Goal: Communication & Community: Answer question/provide support

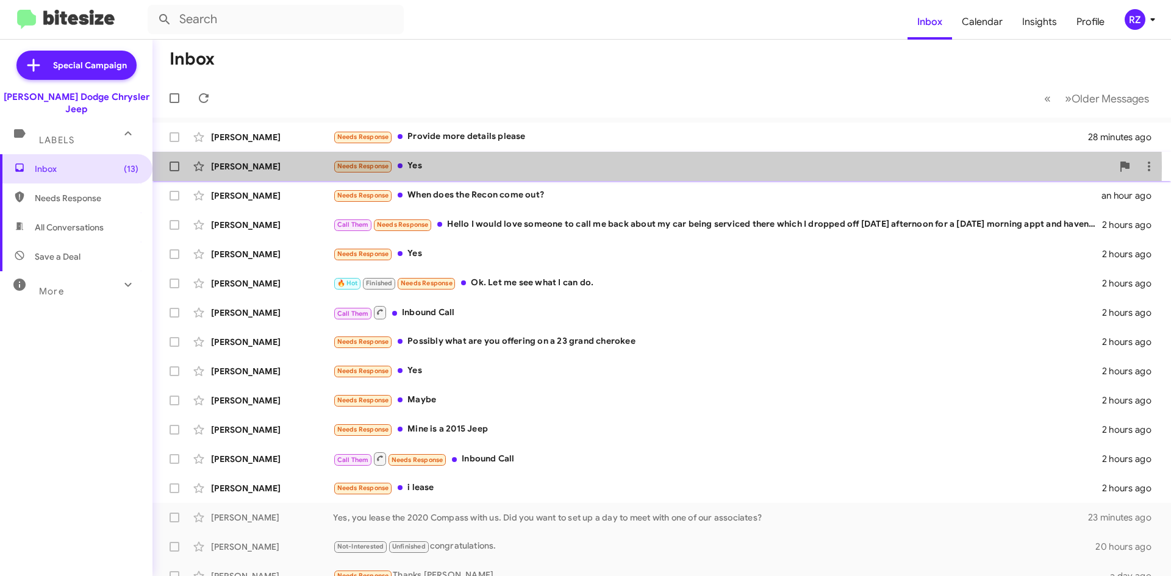
click at [521, 168] on div "Needs Response Yes" at bounding box center [722, 166] width 779 height 14
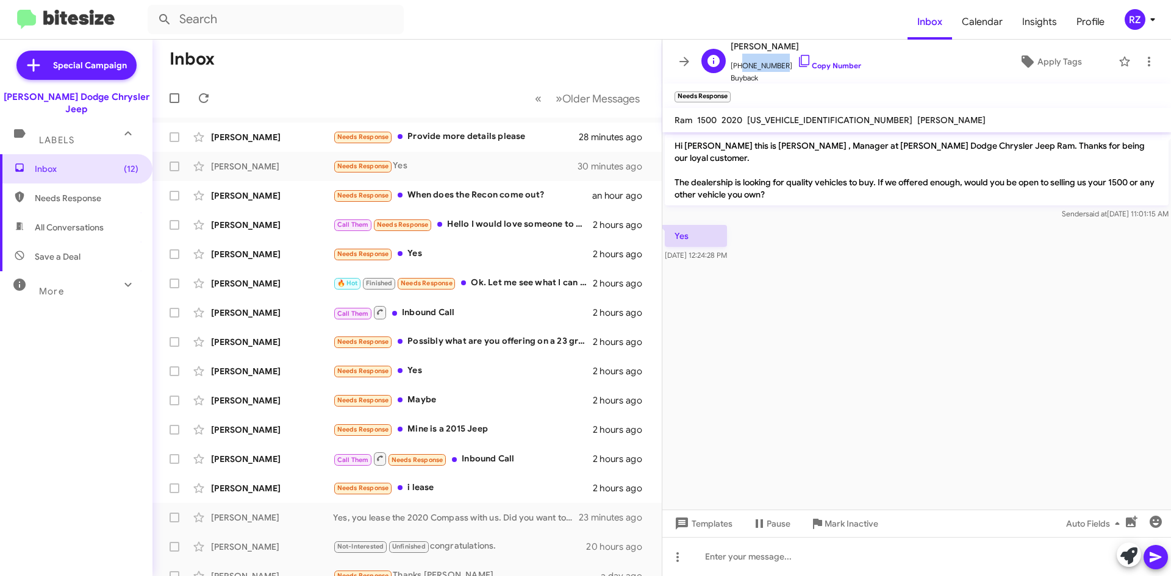
drag, startPoint x: 774, startPoint y: 65, endPoint x: 738, endPoint y: 62, distance: 36.1
click at [738, 62] on span "[PHONE_NUMBER] Copy Number" at bounding box center [796, 63] width 130 height 18
copy span "9732145968"
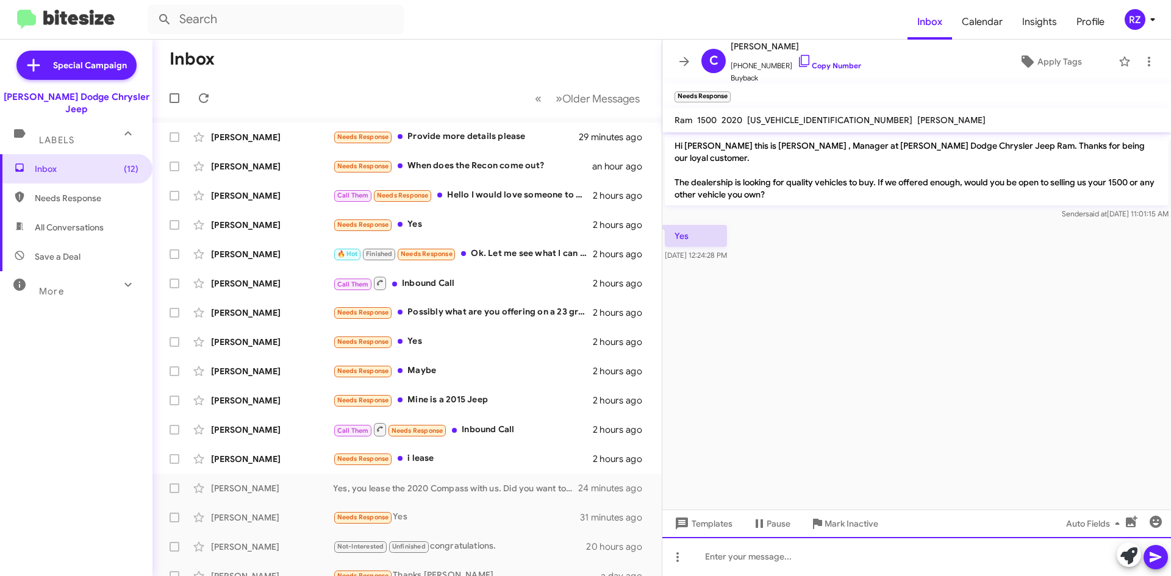
click at [724, 555] on div at bounding box center [916, 556] width 509 height 39
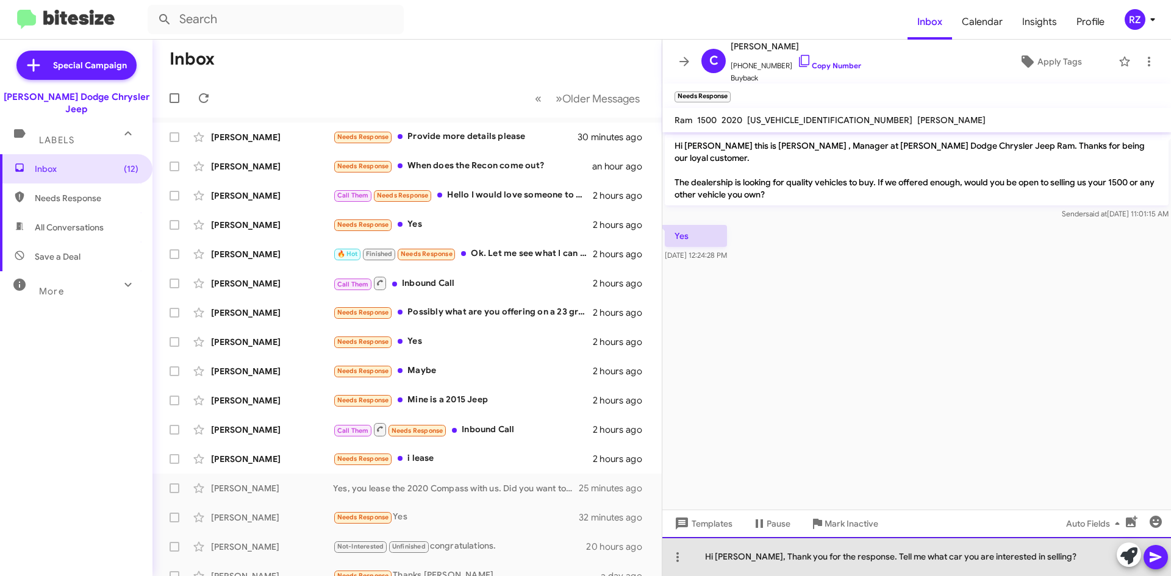
click at [863, 552] on div "Hi [PERSON_NAME], Thank you for the response. Tell me what car you are interest…" at bounding box center [916, 556] width 509 height 39
click at [1074, 554] on div "Hi [PERSON_NAME], Thank you for the response. Pleasetell me what car you are in…" at bounding box center [916, 556] width 509 height 39
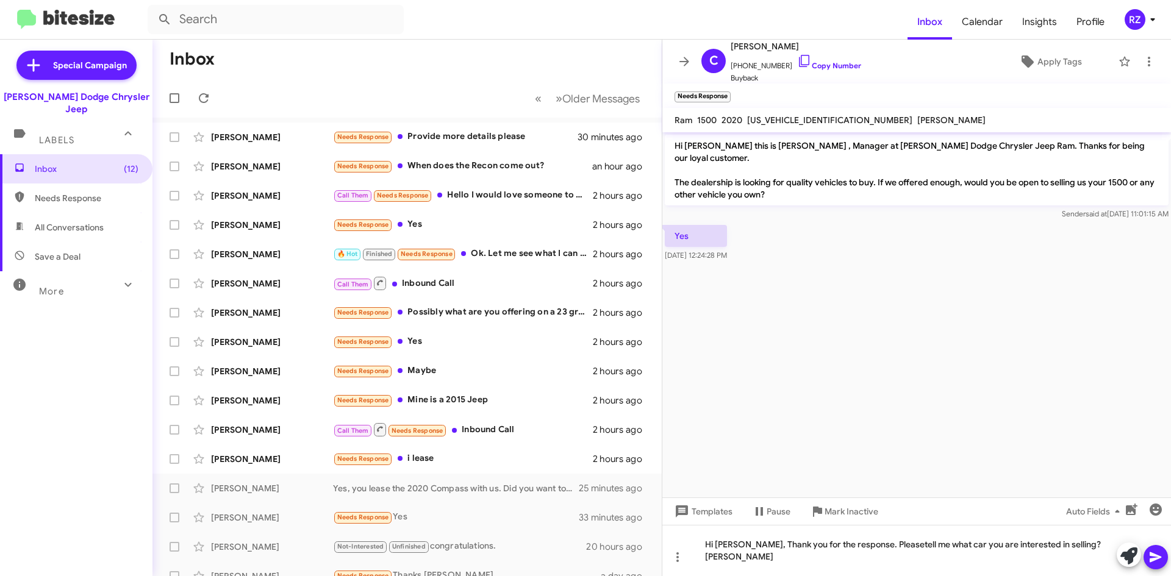
click at [1156, 555] on icon at bounding box center [1155, 557] width 12 height 10
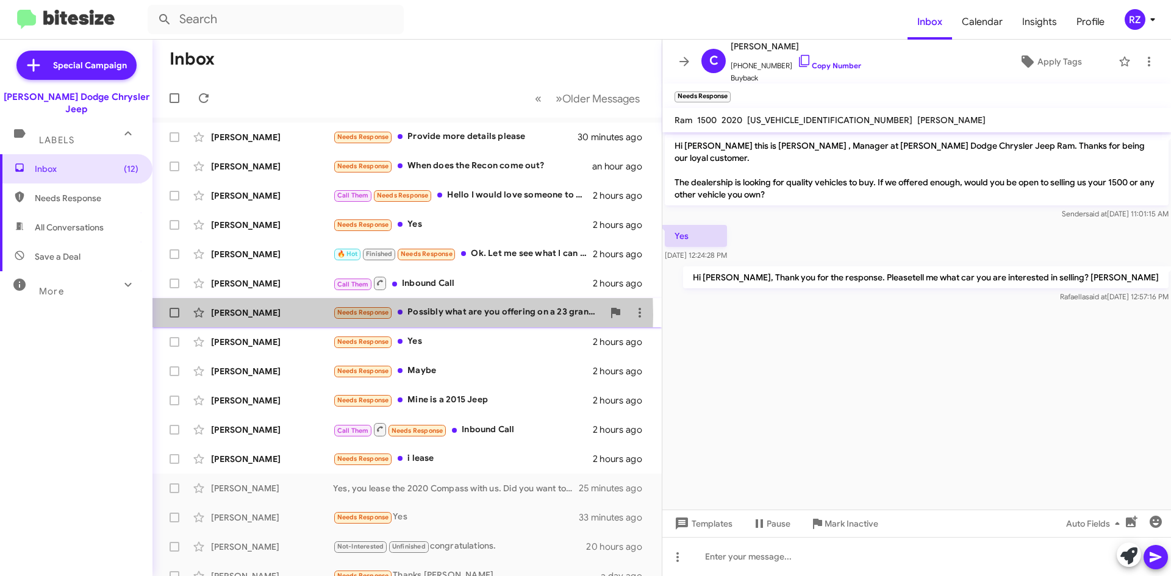
click at [296, 315] on div "[PERSON_NAME]" at bounding box center [272, 313] width 122 height 12
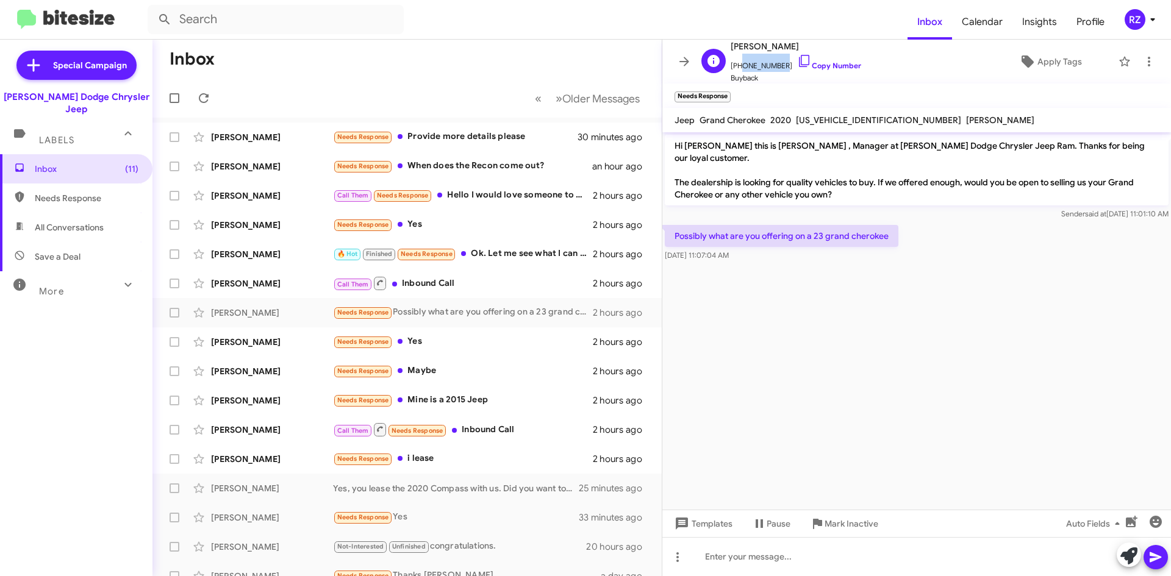
drag, startPoint x: 777, startPoint y: 68, endPoint x: 736, endPoint y: 70, distance: 41.5
click at [736, 70] on span "[PHONE_NUMBER] Copy Number" at bounding box center [796, 63] width 130 height 18
copy span "8455978966"
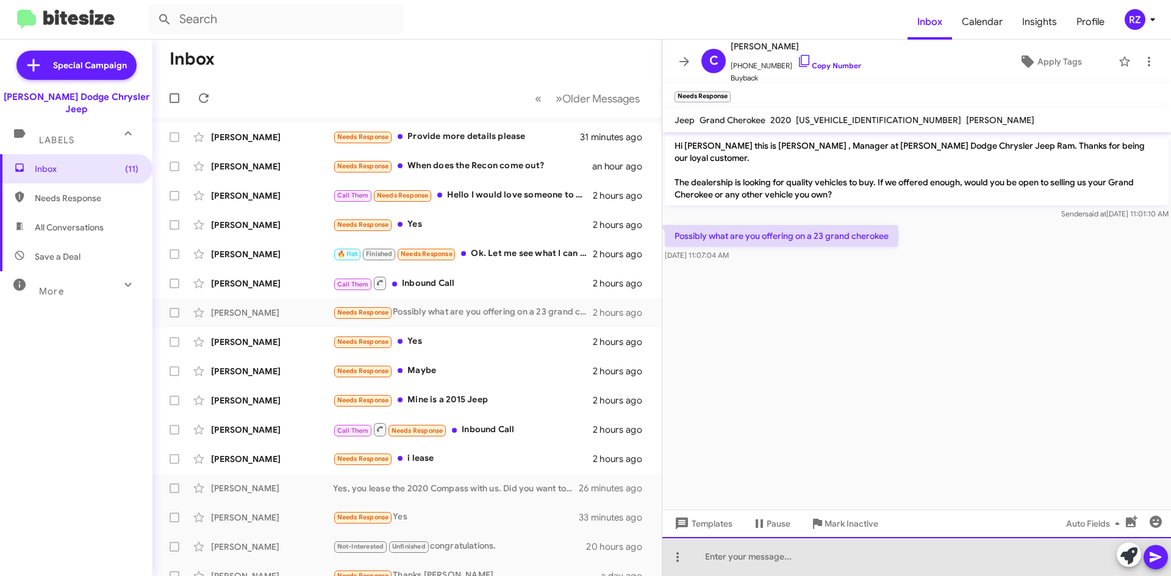
click at [748, 556] on div at bounding box center [916, 556] width 509 height 39
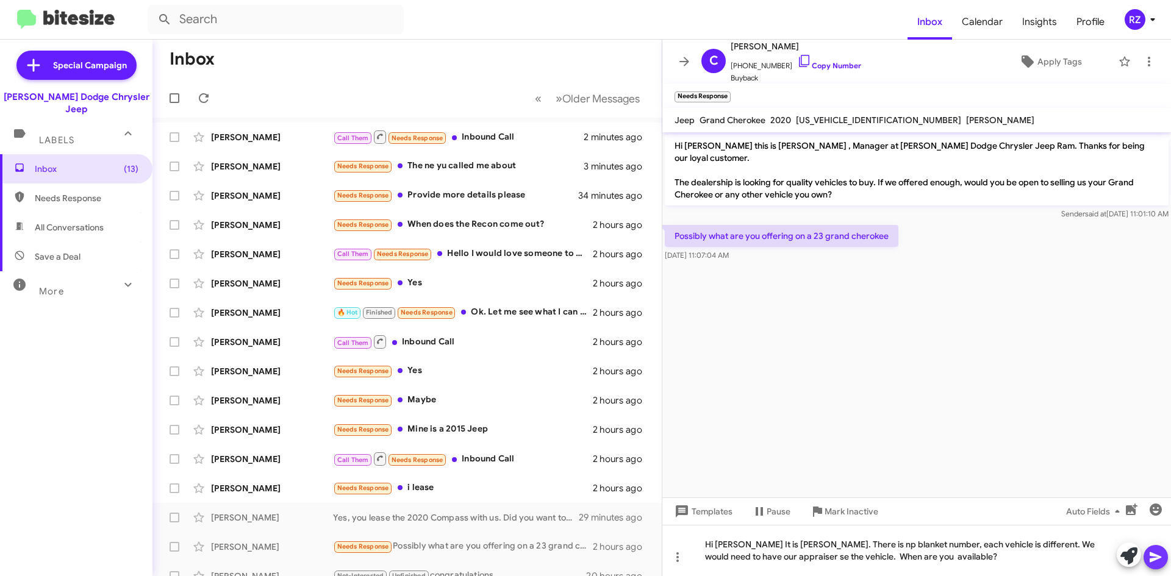
click at [1150, 559] on icon at bounding box center [1155, 557] width 12 height 10
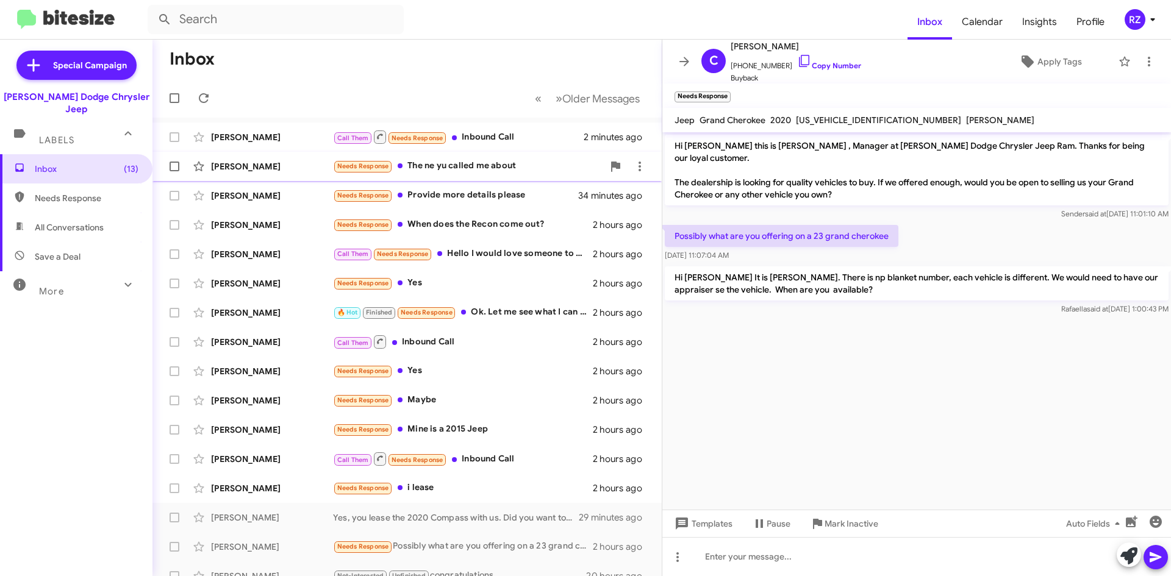
click at [543, 170] on div "Needs Response The ne yu called me about" at bounding box center [468, 166] width 270 height 14
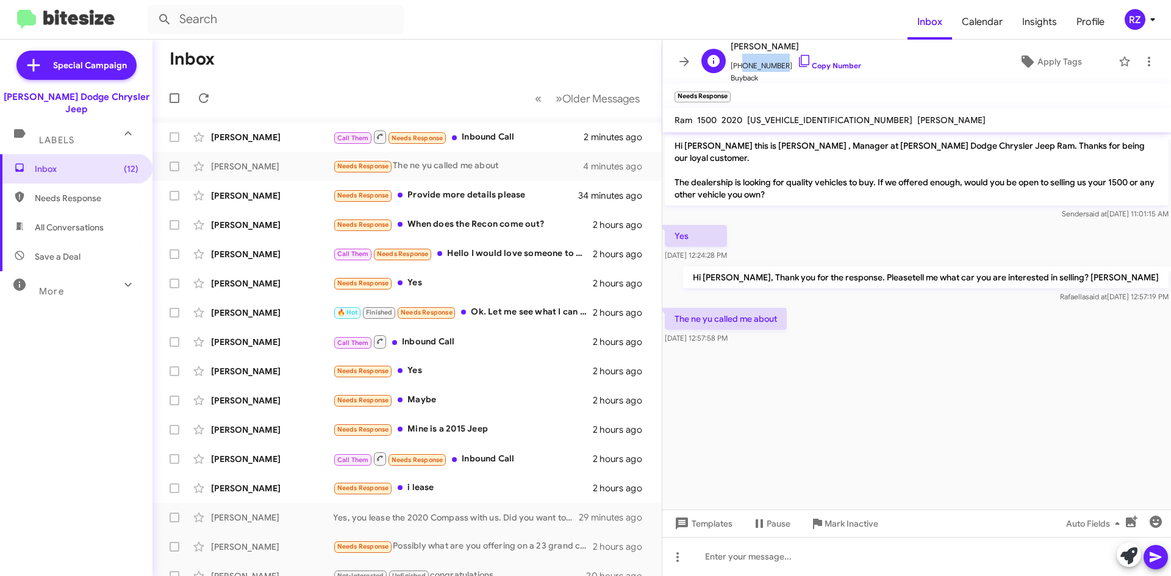
drag, startPoint x: 775, startPoint y: 65, endPoint x: 737, endPoint y: 70, distance: 38.0
click at [737, 70] on span "[PHONE_NUMBER] Copy Number" at bounding box center [796, 63] width 130 height 18
copy span "9732145968"
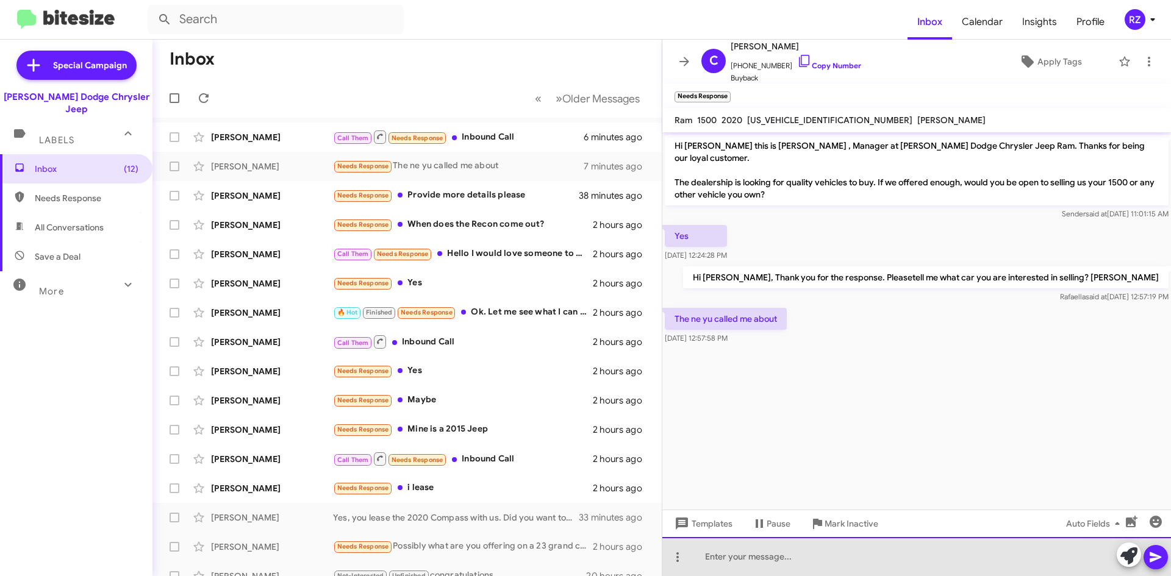
click at [738, 559] on div at bounding box center [916, 556] width 509 height 39
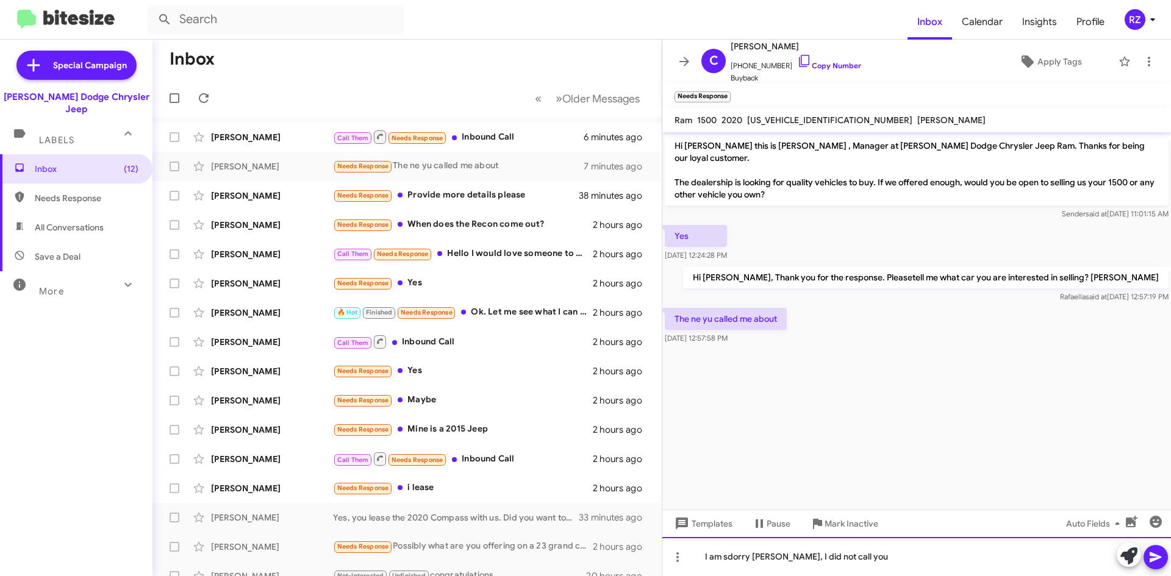
click at [729, 562] on div "I am sdorry [PERSON_NAME], I did not call you" at bounding box center [916, 556] width 509 height 39
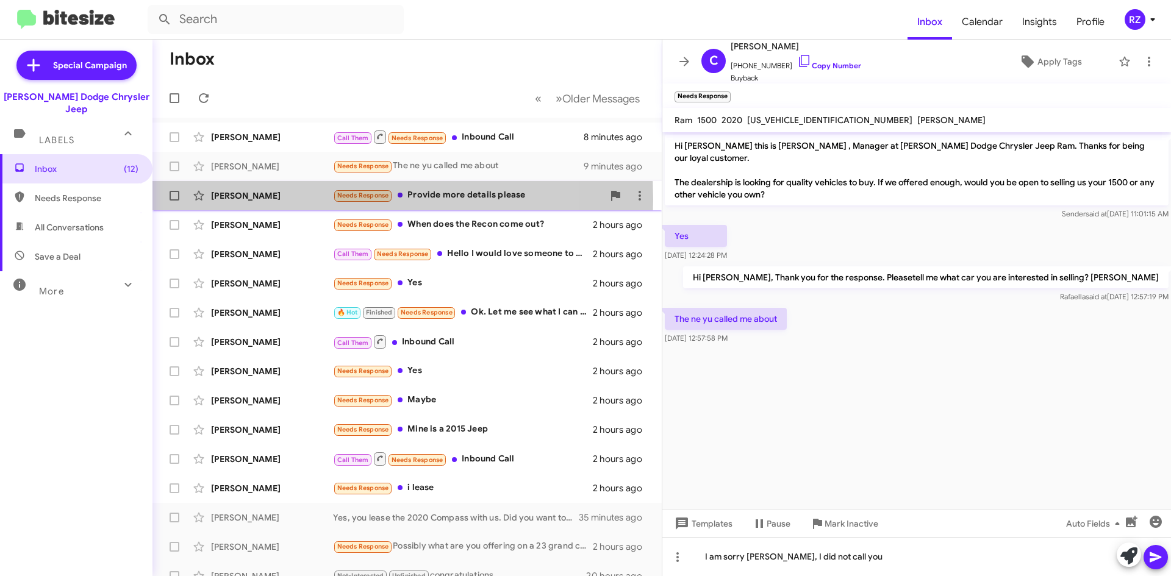
click at [306, 199] on div "[PERSON_NAME]" at bounding box center [272, 196] width 122 height 12
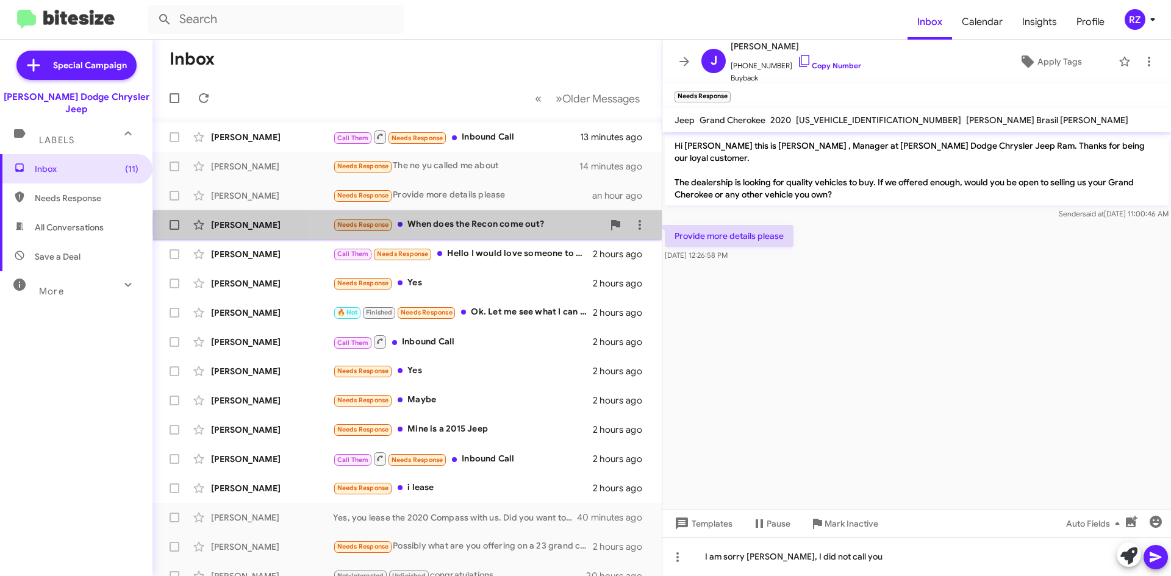
click at [557, 224] on div "Needs Response When does the Recon come out?" at bounding box center [468, 225] width 270 height 14
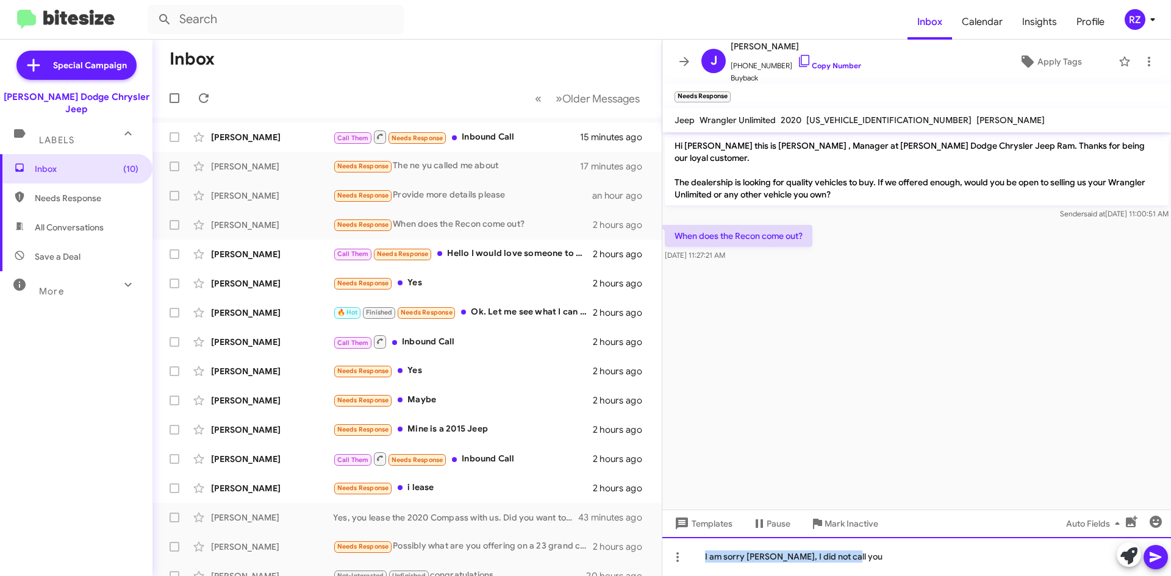
drag, startPoint x: 850, startPoint y: 560, endPoint x: 516, endPoint y: 584, distance: 335.1
click at [516, 576] on html "Inbox Calendar Insights Profile RZ Special Campaign [PERSON_NAME] Dodge Chrysle…" at bounding box center [585, 288] width 1171 height 576
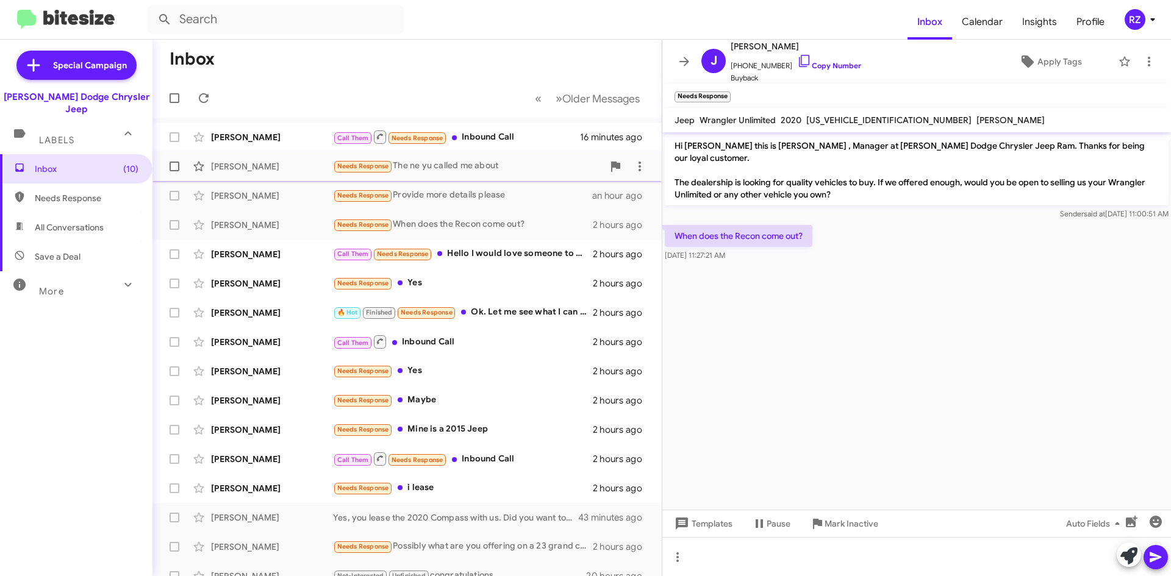
click at [513, 161] on div "Needs Response The ne yu called me about" at bounding box center [468, 166] width 270 height 14
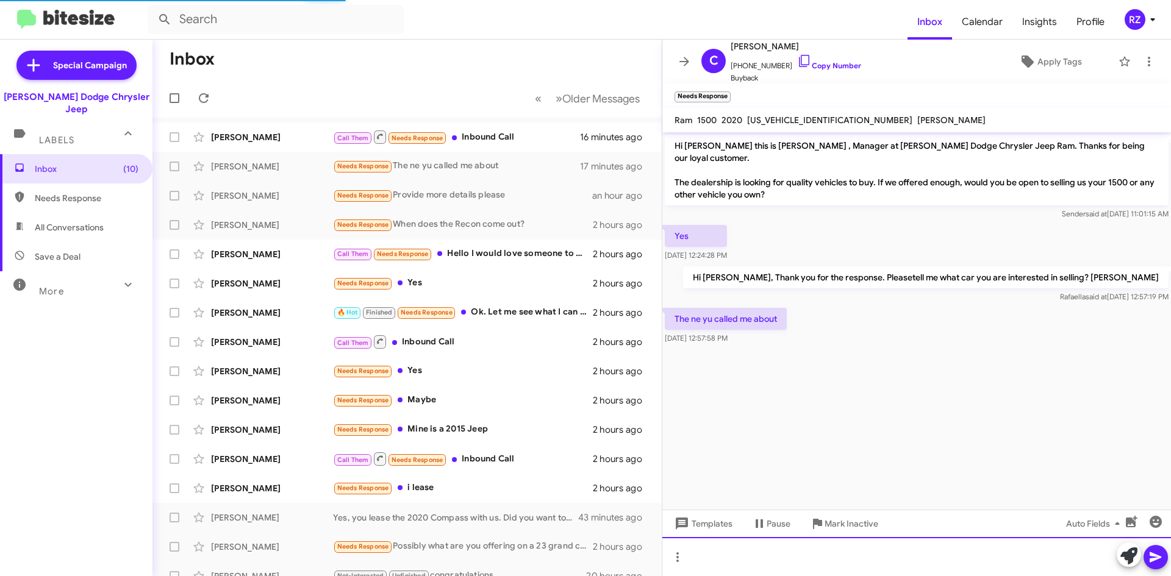
click at [737, 552] on div at bounding box center [916, 556] width 509 height 39
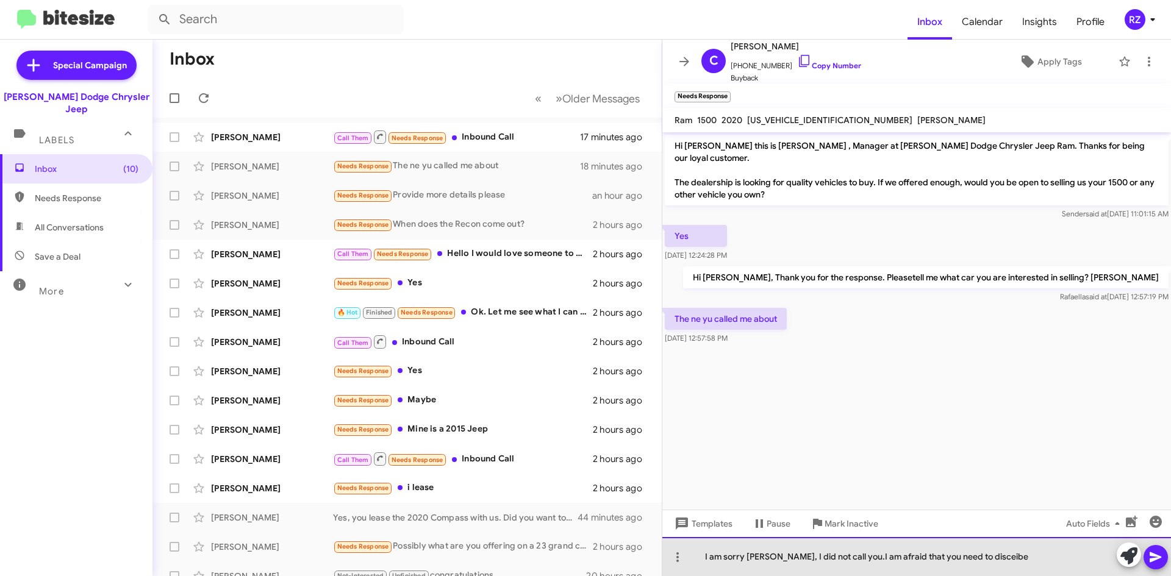
click at [962, 558] on div "I am sorry [PERSON_NAME], I did not call you.I am afraid that you need to disce…" at bounding box center [916, 556] width 509 height 39
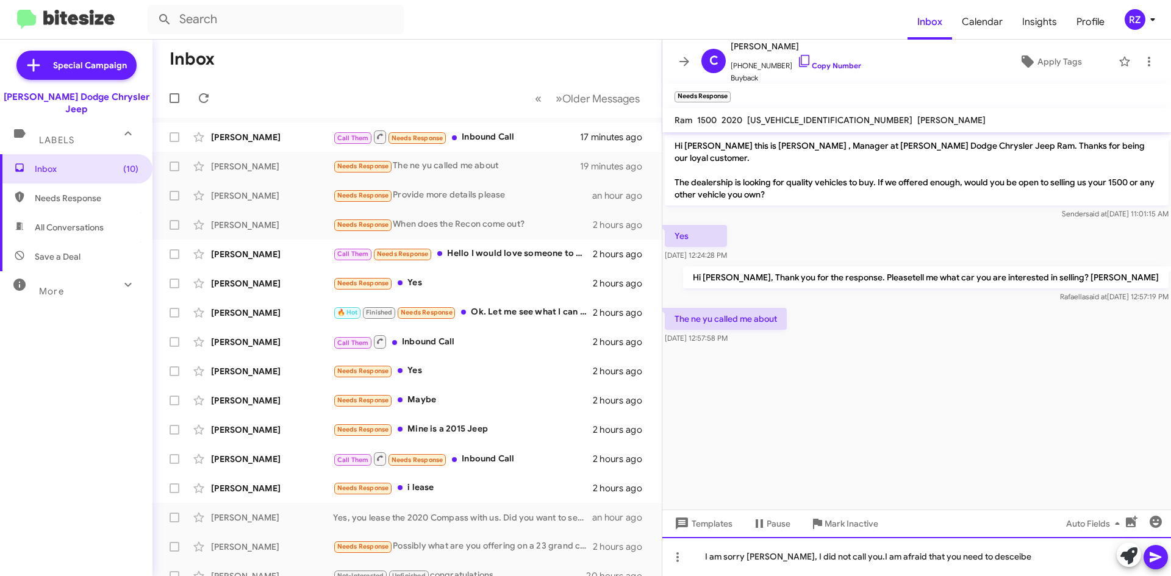
click at [846, 558] on div "I am sorry [PERSON_NAME], I did not call you.I am afraid that you need to desce…" at bounding box center [916, 556] width 509 height 39
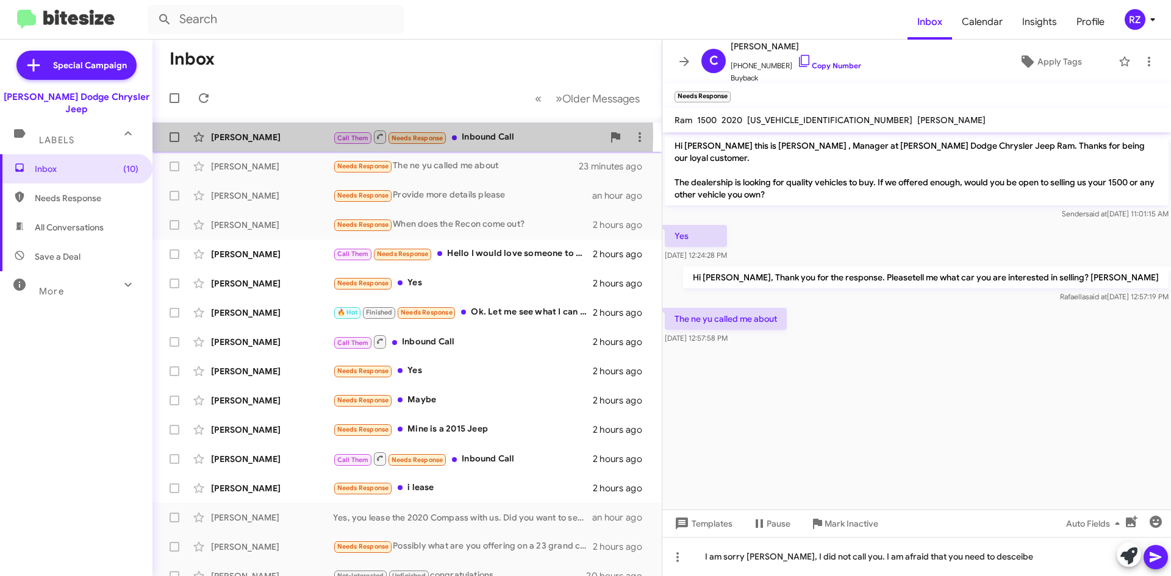
click at [316, 136] on div "[PERSON_NAME]" at bounding box center [272, 137] width 122 height 12
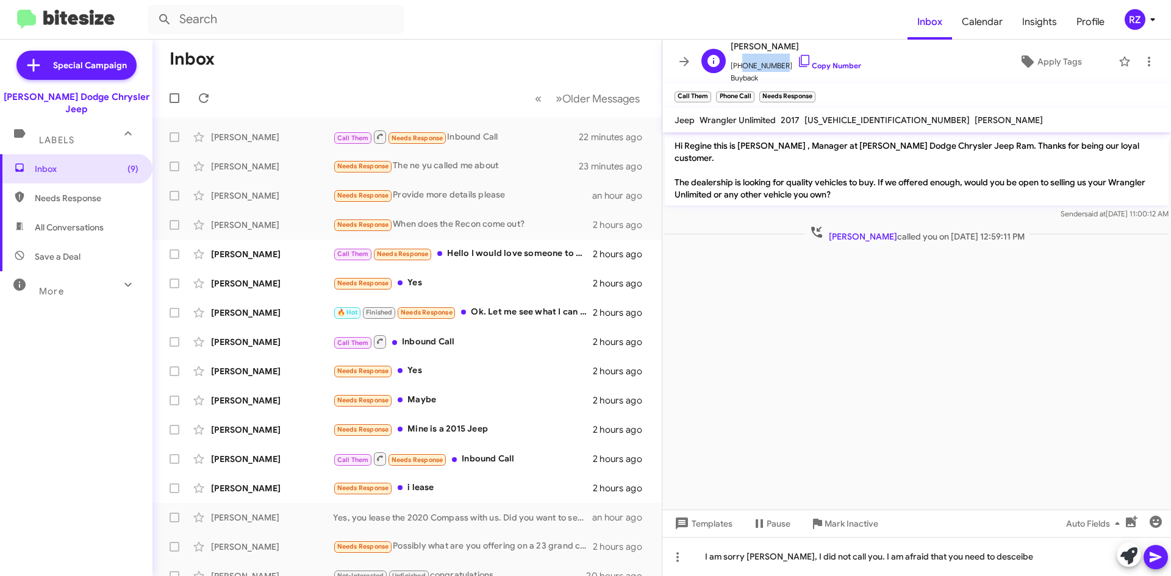
drag, startPoint x: 778, startPoint y: 64, endPoint x: 737, endPoint y: 71, distance: 42.0
click at [737, 71] on span "[PHONE_NUMBER] Copy Number" at bounding box center [796, 63] width 130 height 18
copy span "6469420148"
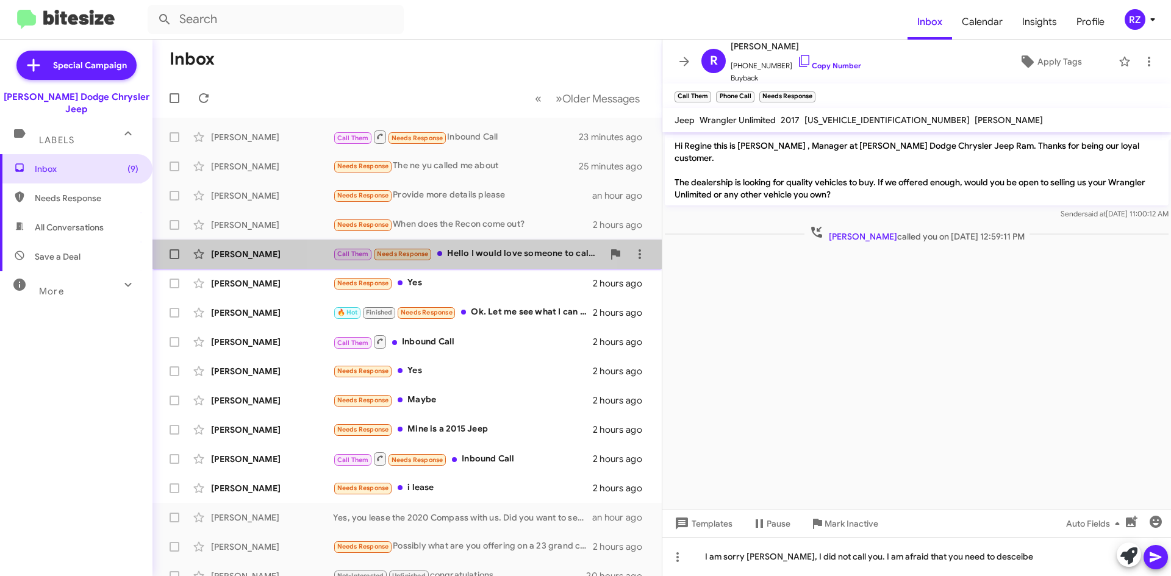
click at [471, 253] on div "Call Them Needs Response Hello I would love someone to call me back about my ca…" at bounding box center [468, 254] width 270 height 14
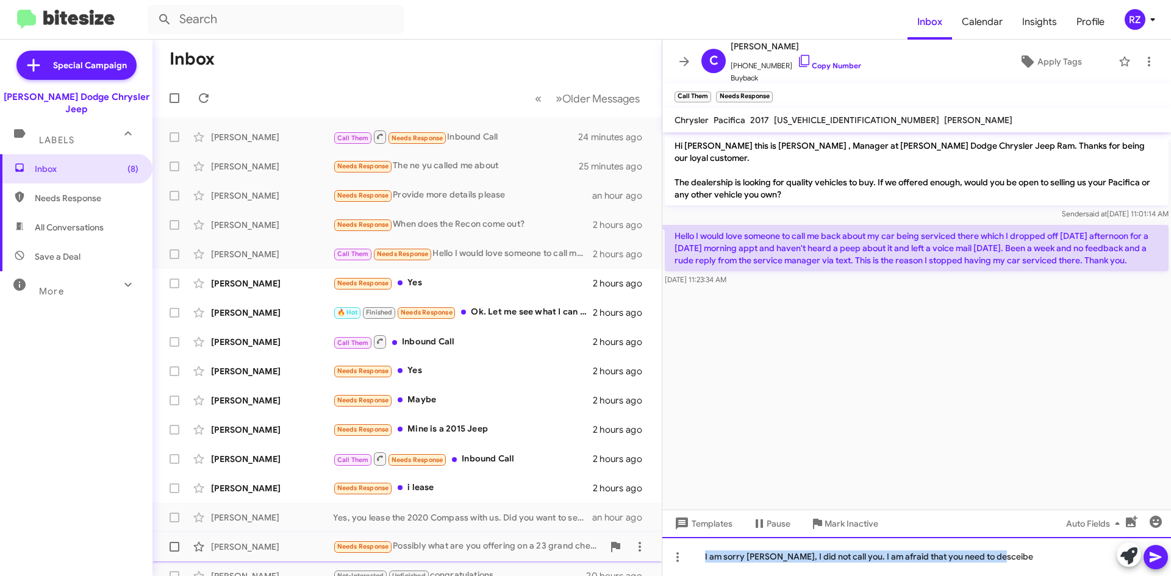
drag, startPoint x: 1007, startPoint y: 557, endPoint x: 554, endPoint y: 561, distance: 453.7
click at [554, 562] on div "Inbox « Previous » Next Older Messages [PERSON_NAME] Call Them Needs Response I…" at bounding box center [661, 308] width 1018 height 537
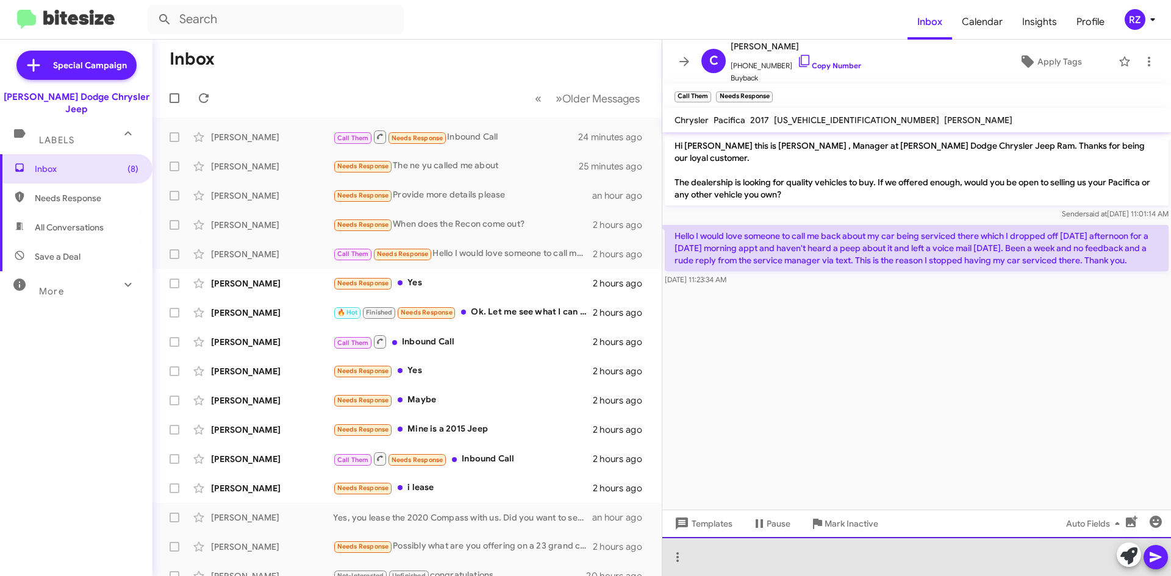
click at [717, 554] on div at bounding box center [916, 556] width 509 height 39
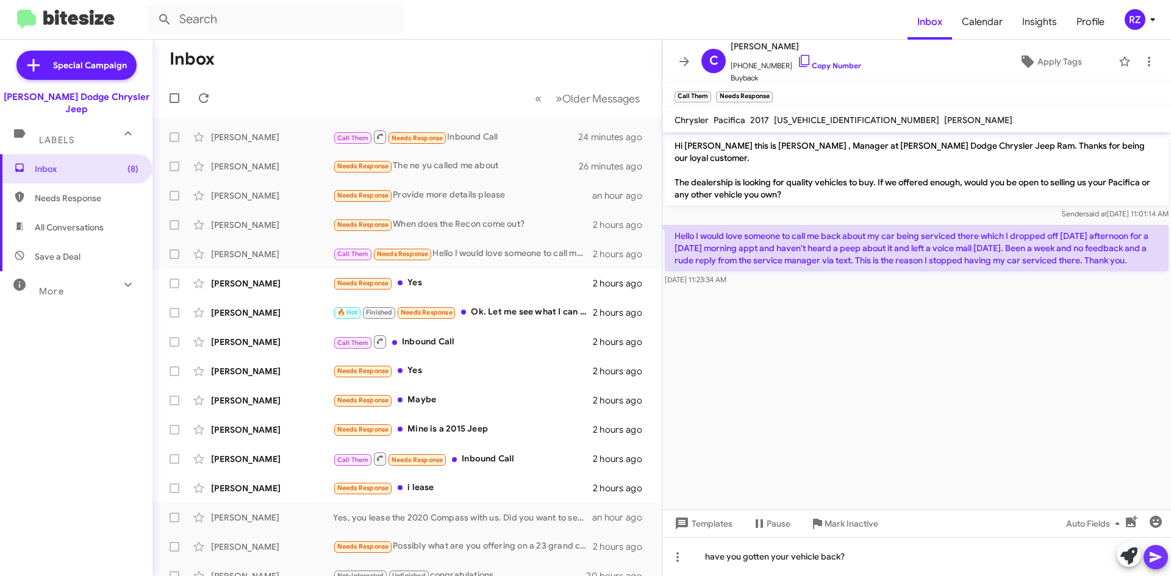
click at [1155, 552] on icon at bounding box center [1155, 557] width 15 height 15
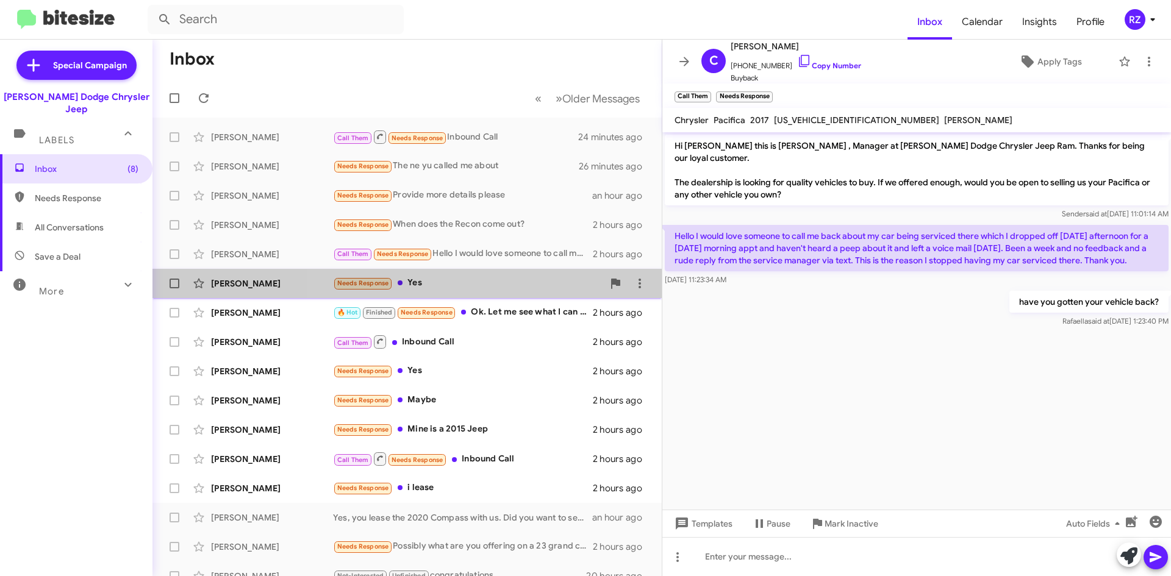
click at [502, 282] on div "Needs Response Yes" at bounding box center [468, 283] width 270 height 14
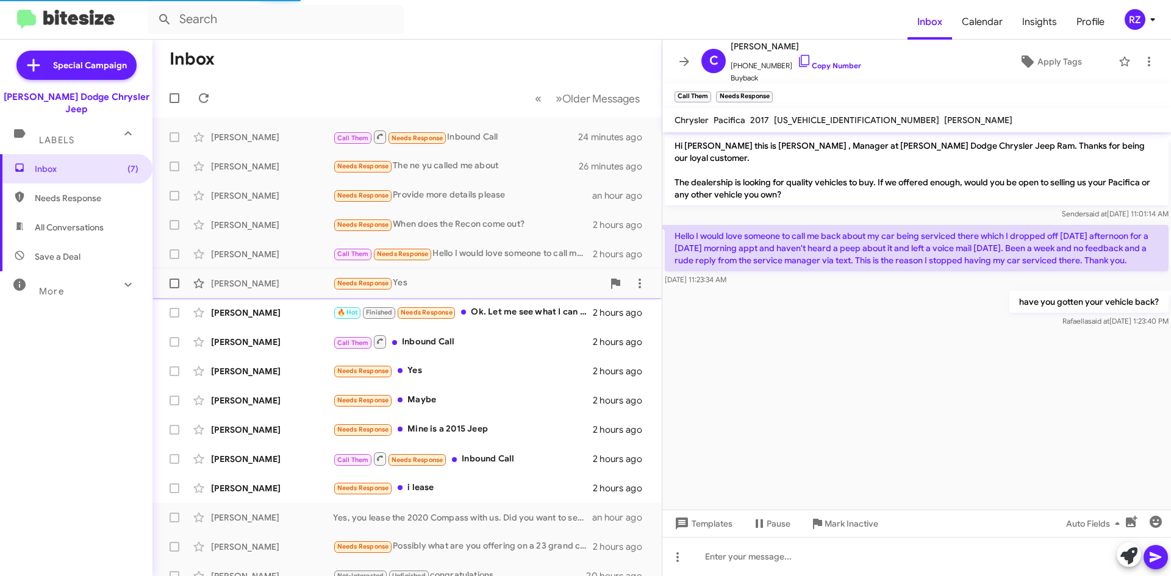
click at [502, 282] on div "Needs Response Yes" at bounding box center [468, 283] width 270 height 14
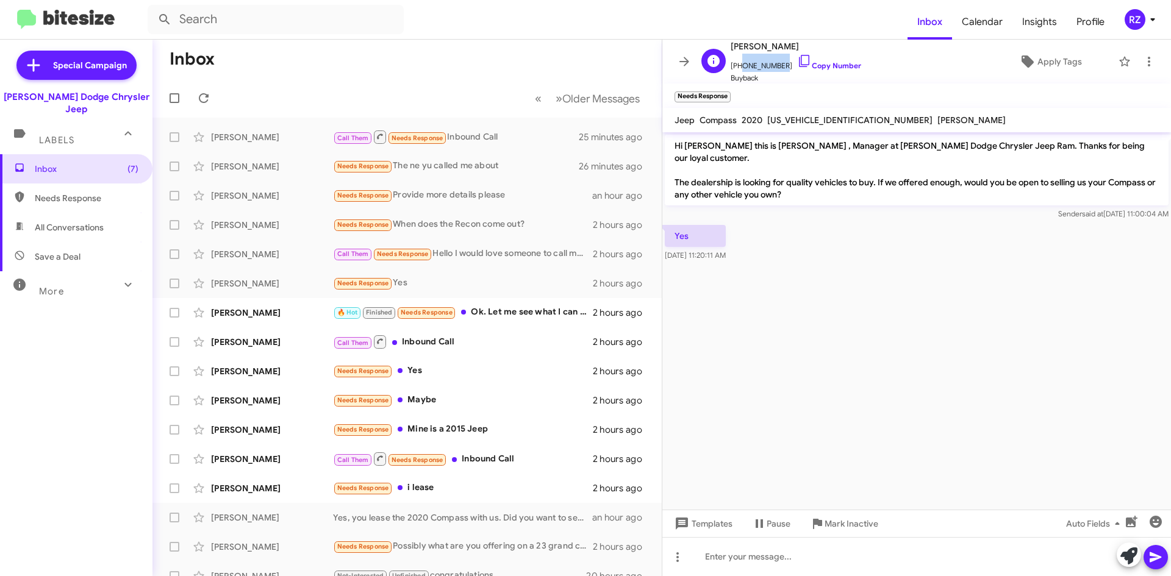
drag, startPoint x: 781, startPoint y: 66, endPoint x: 737, endPoint y: 62, distance: 44.7
click at [737, 66] on span "[PHONE_NUMBER] Copy Number" at bounding box center [796, 63] width 130 height 18
copy span "6098650090"
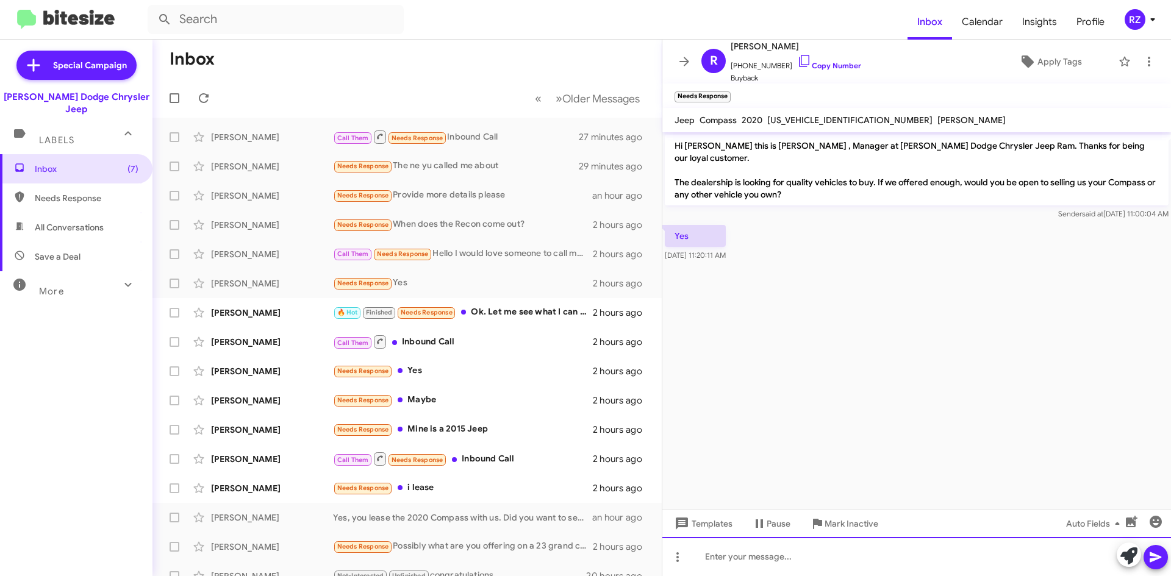
click at [727, 559] on div at bounding box center [916, 556] width 509 height 39
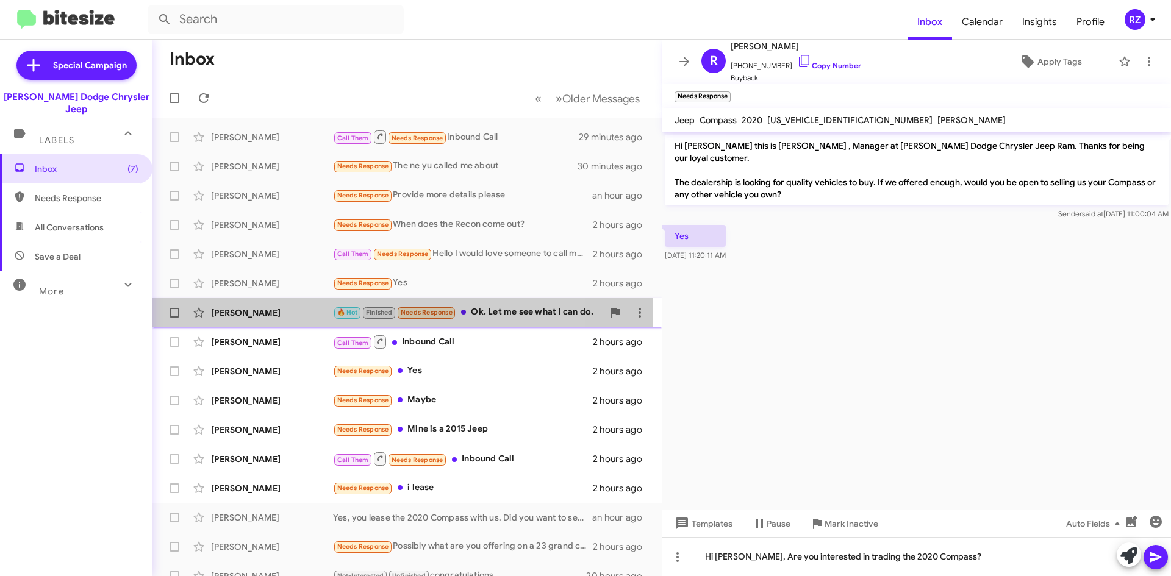
click at [309, 317] on div "[PERSON_NAME]" at bounding box center [272, 313] width 122 height 12
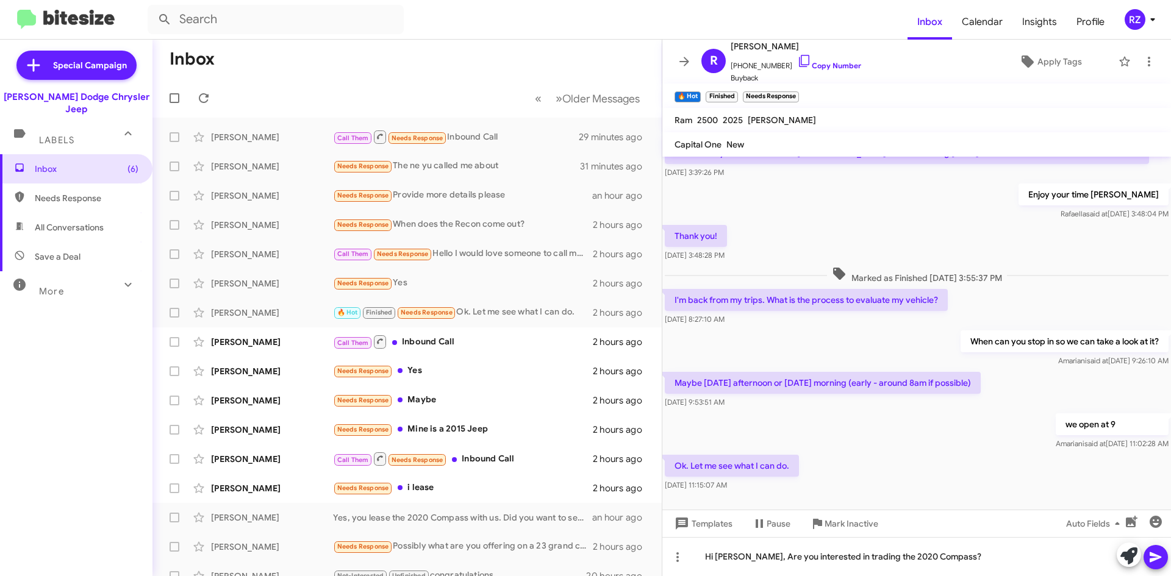
scroll to position [199, 0]
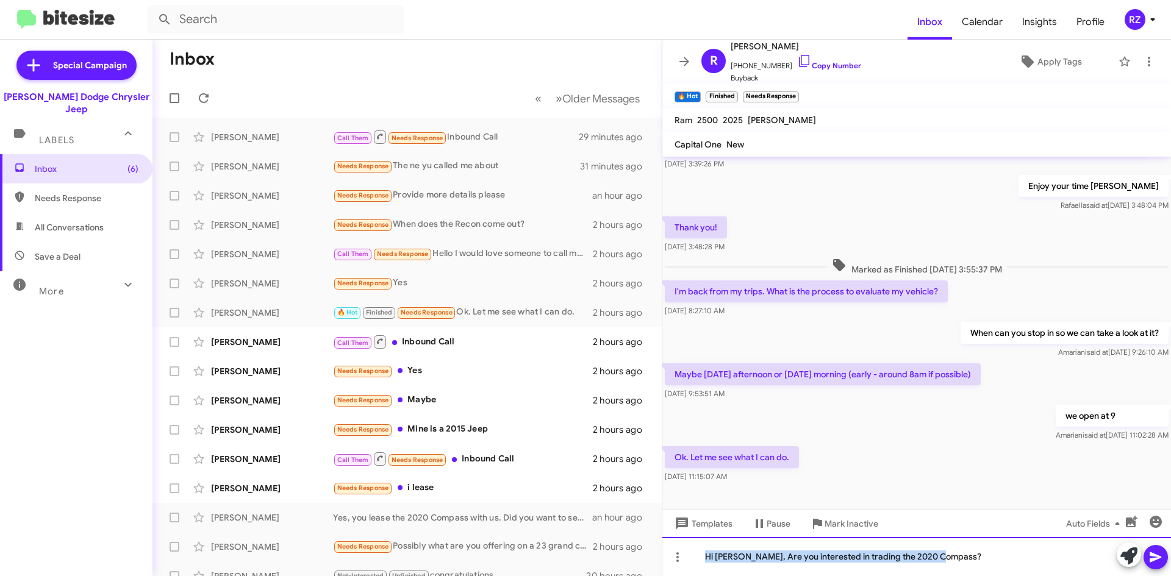
drag, startPoint x: 985, startPoint y: 554, endPoint x: 659, endPoint y: 597, distance: 329.6
click at [659, 576] on html "Inbox Calendar Insights Profile RZ Special Campaign [PERSON_NAME] Dodge Chrysle…" at bounding box center [585, 288] width 1171 height 576
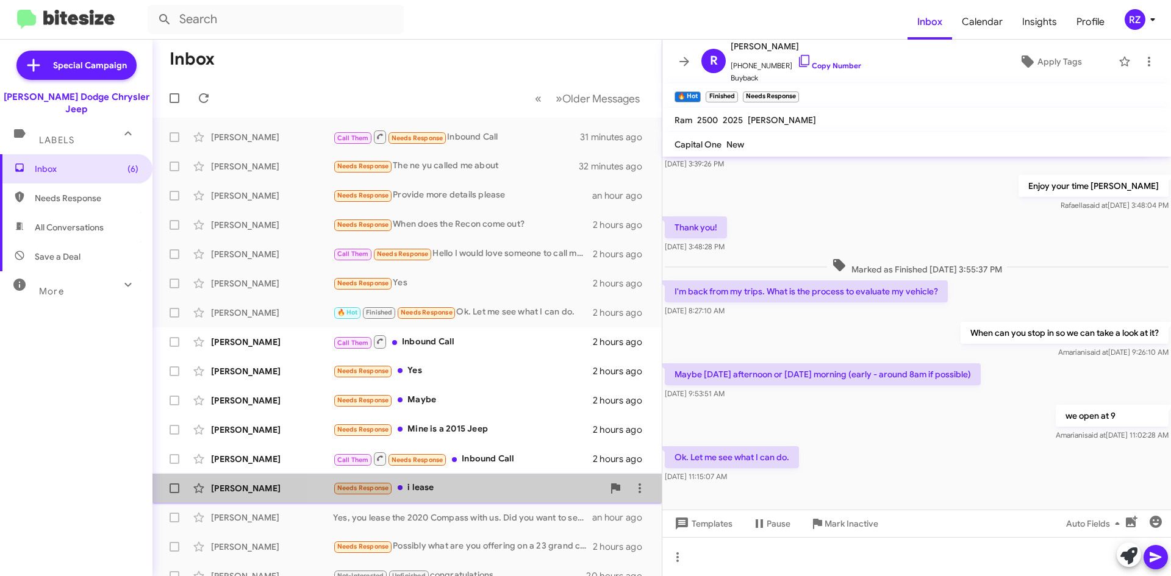
click at [515, 484] on div "Needs Response i lease" at bounding box center [468, 488] width 270 height 14
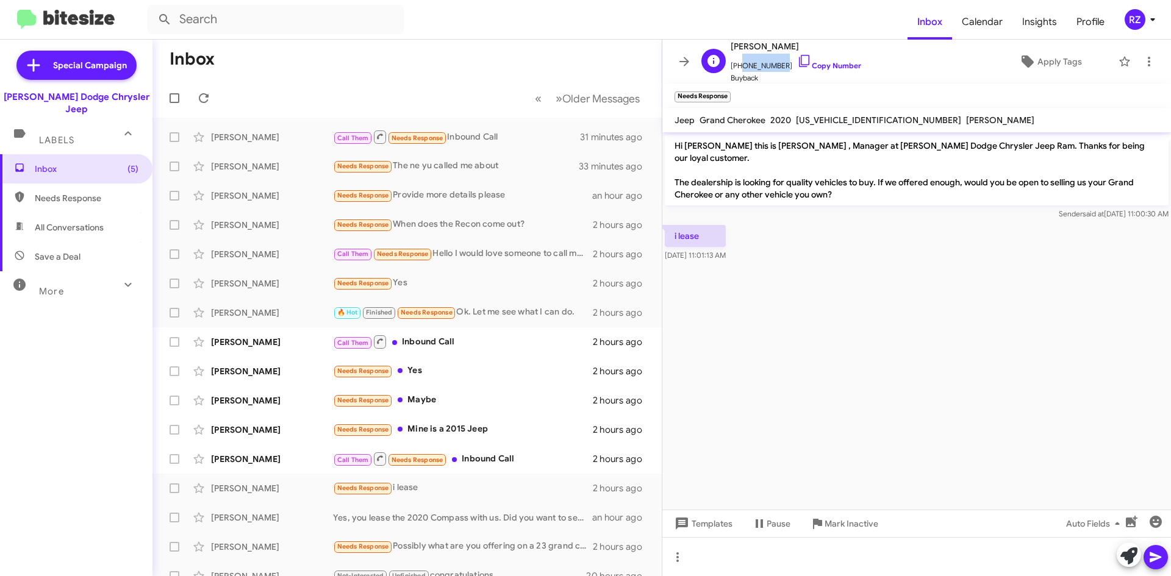
drag, startPoint x: 776, startPoint y: 66, endPoint x: 737, endPoint y: 69, distance: 39.8
click at [737, 69] on span "[PHONE_NUMBER] Copy Number" at bounding box center [796, 63] width 130 height 18
copy span "2014068971"
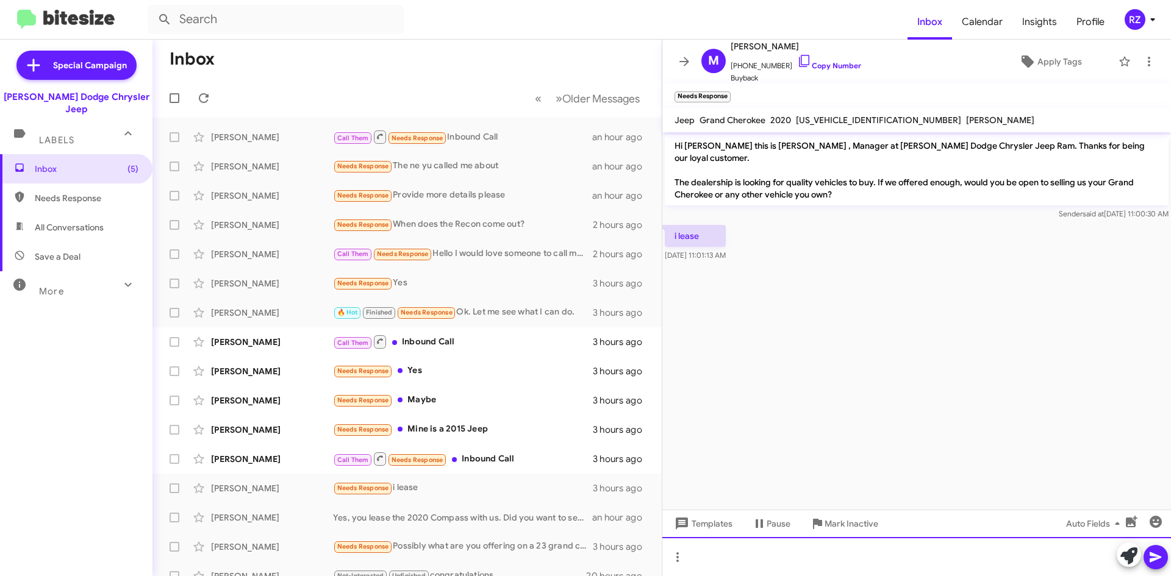
click at [699, 564] on div at bounding box center [916, 556] width 509 height 39
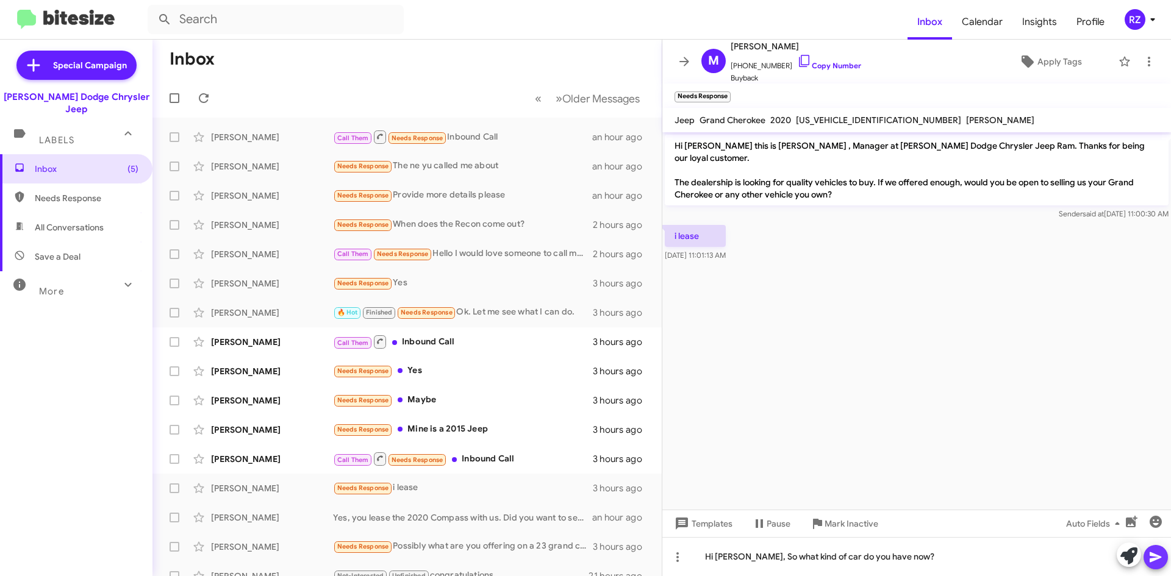
click at [1153, 559] on icon at bounding box center [1155, 557] width 12 height 10
click at [524, 457] on div "Call Them Needs Response Inbound Call" at bounding box center [468, 458] width 270 height 15
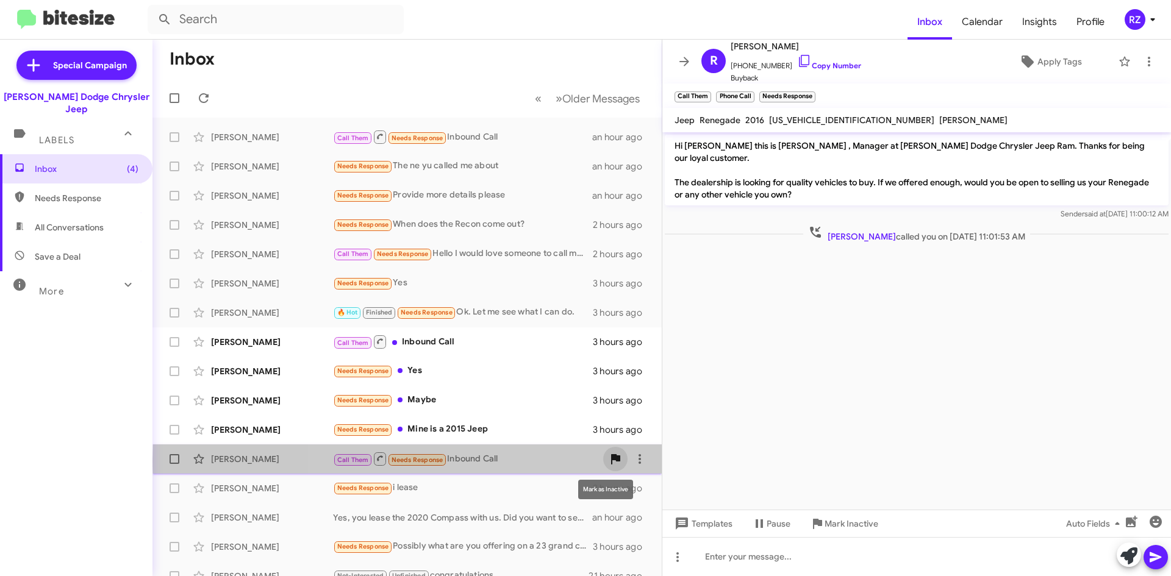
click at [611, 460] on icon at bounding box center [615, 459] width 9 height 10
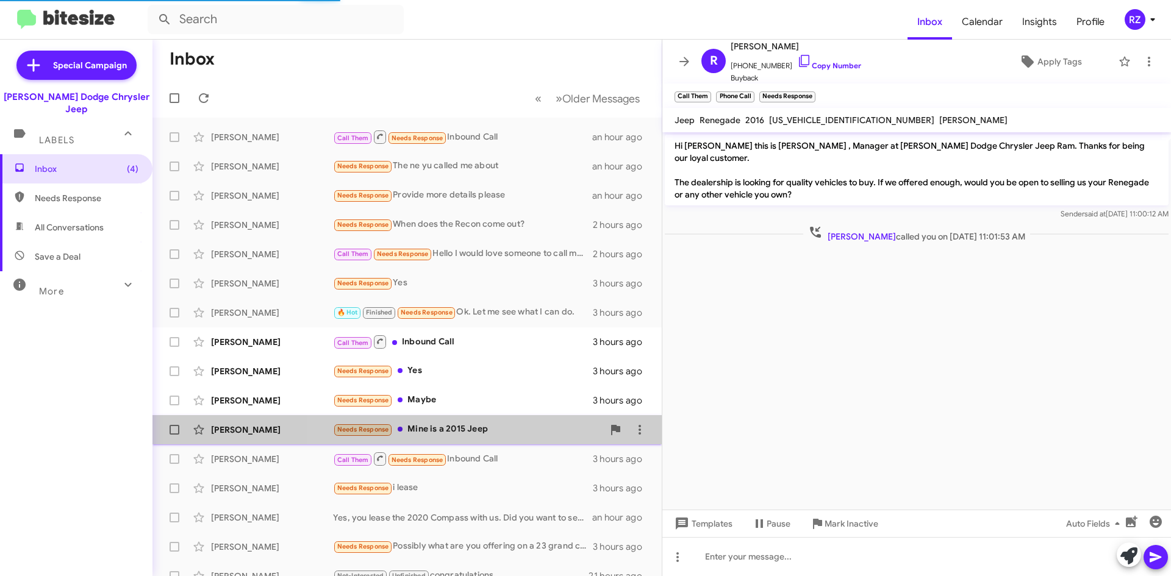
click at [502, 432] on div "Needs Response Mine is a 2015 Jeep" at bounding box center [468, 430] width 270 height 14
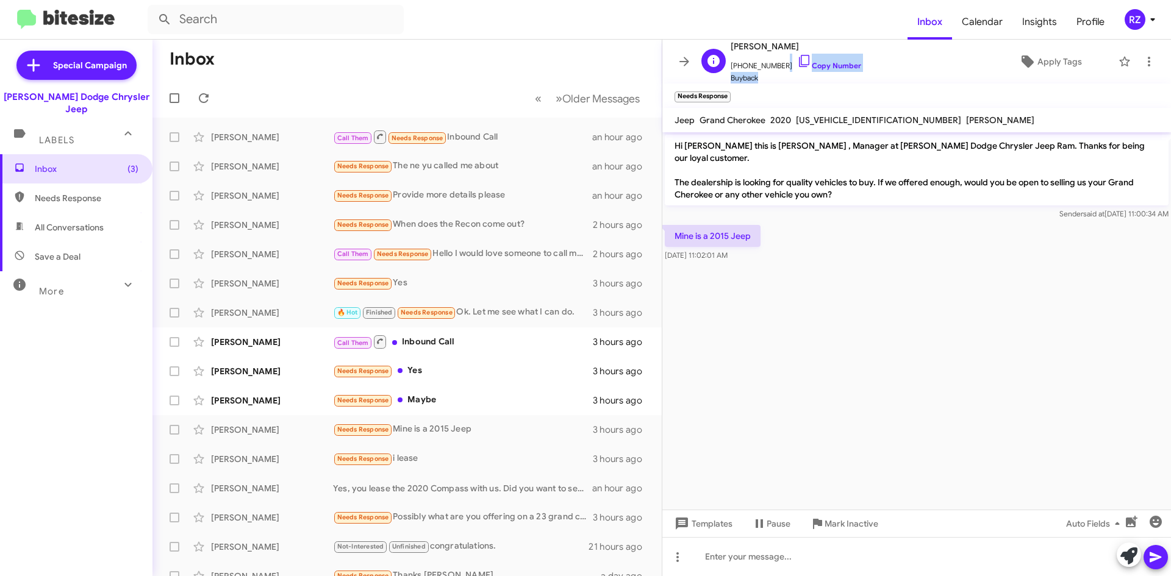
scroll to position [1, 0]
drag, startPoint x: 776, startPoint y: 66, endPoint x: 740, endPoint y: 63, distance: 35.5
click at [737, 65] on span "[PHONE_NUMBER] Copy Number" at bounding box center [796, 62] width 130 height 18
copy span "9083199322"
click at [483, 337] on div "Call Them Inbound Call" at bounding box center [468, 341] width 270 height 15
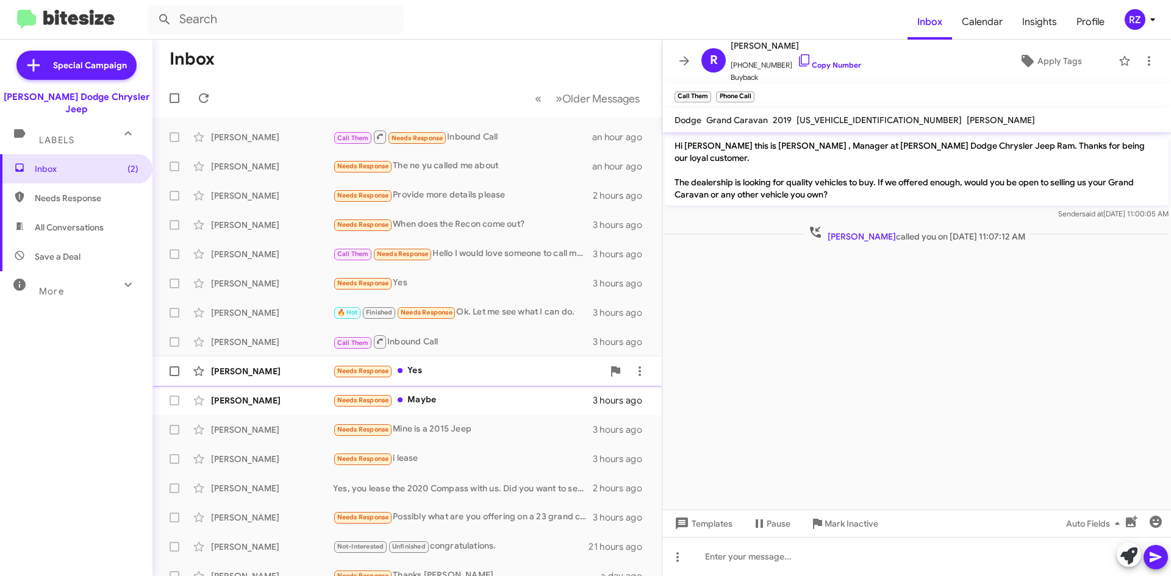
click at [470, 381] on div "[PERSON_NAME] Needs Response Yes 3 hours ago" at bounding box center [407, 371] width 490 height 24
click at [449, 377] on div "Needs Response Yes" at bounding box center [468, 371] width 270 height 14
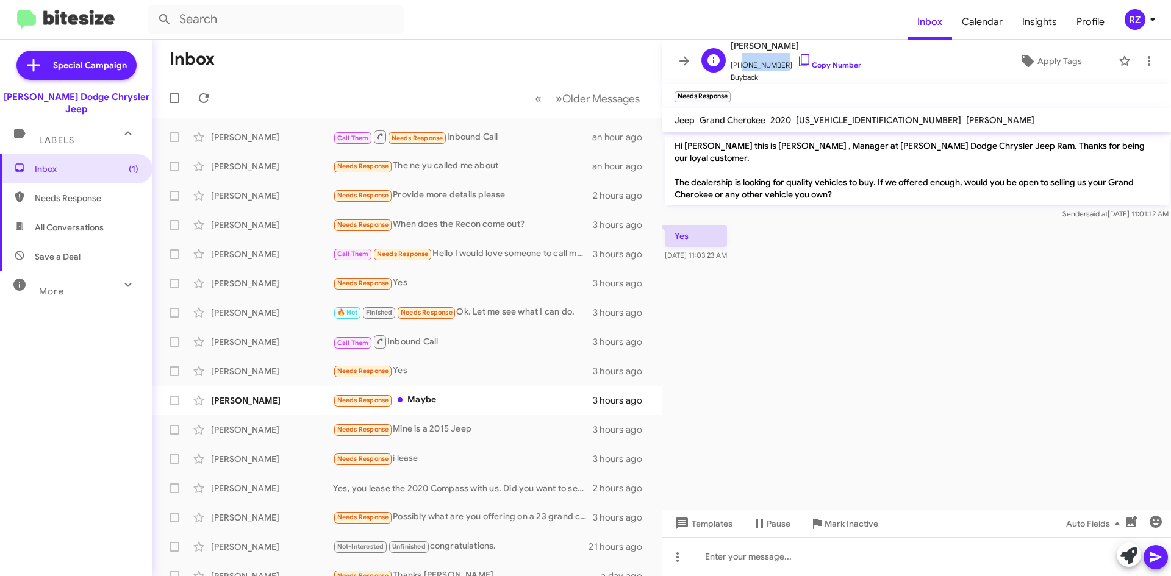
drag, startPoint x: 775, startPoint y: 63, endPoint x: 739, endPoint y: 66, distance: 36.1
click at [739, 66] on span "[PHONE_NUMBER] Copy Number" at bounding box center [796, 62] width 130 height 18
copy span "9737151738"
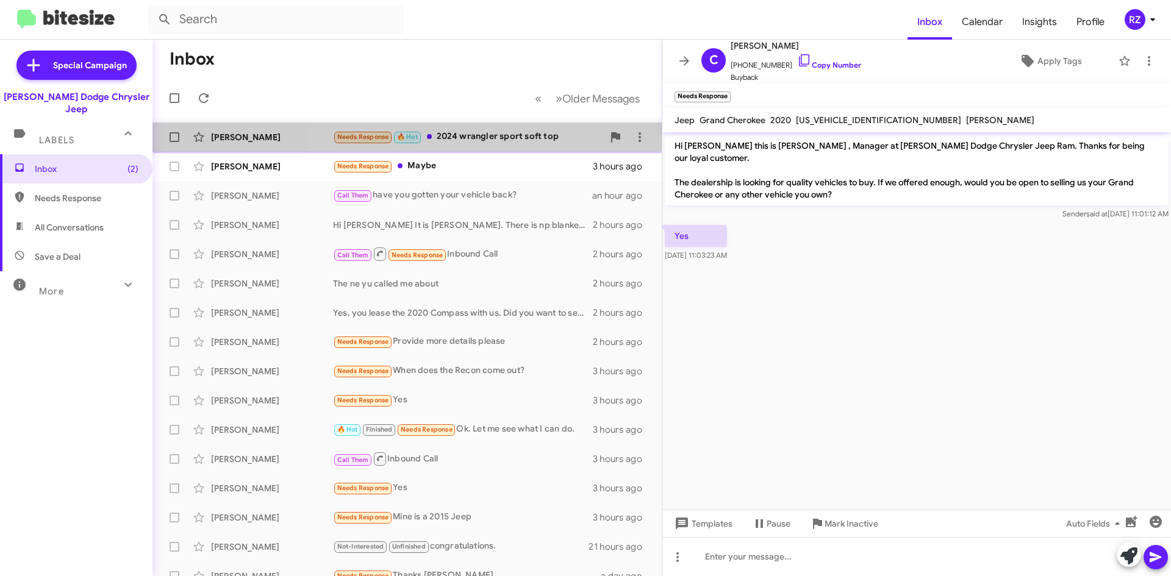
click at [492, 135] on div "Needs Response 🔥 Hot 2024 wrangler sport soft top" at bounding box center [468, 137] width 270 height 14
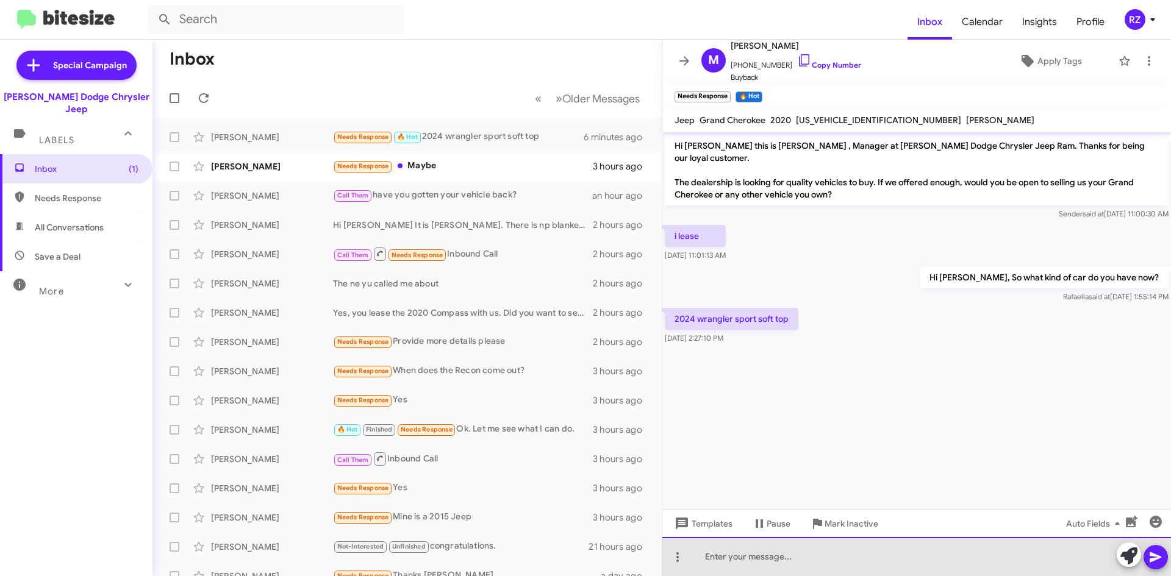
click at [731, 557] on div at bounding box center [916, 556] width 509 height 39
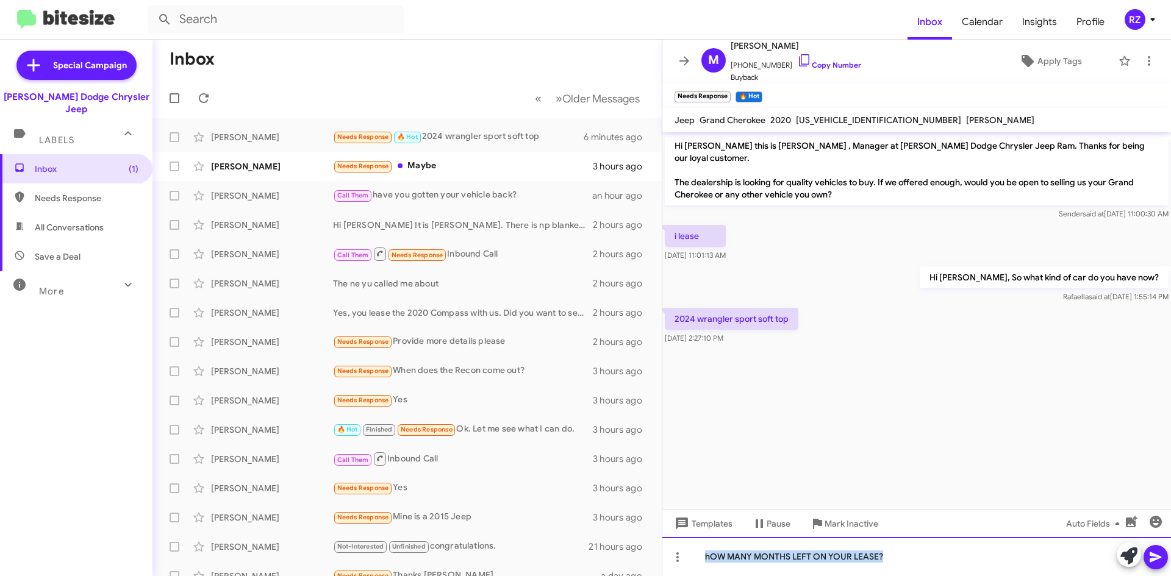
drag, startPoint x: 898, startPoint y: 557, endPoint x: 654, endPoint y: 563, distance: 244.0
click at [654, 563] on div "Inbox « Previous » Next Older Messages [PERSON_NAME] Needs Response 🔥 Hot 2024 …" at bounding box center [661, 308] width 1018 height 537
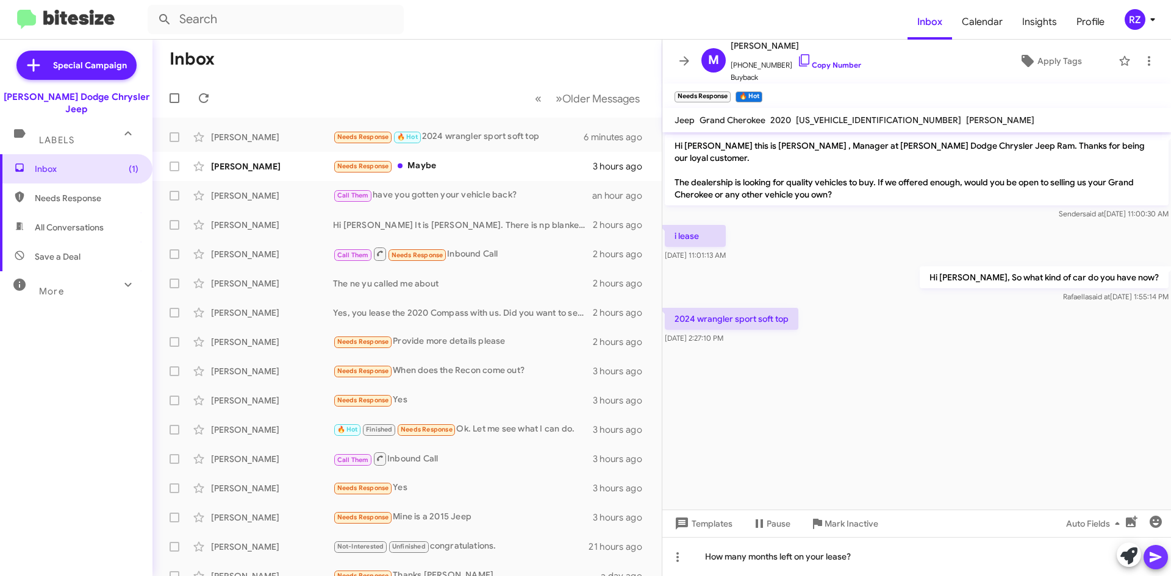
click at [1149, 557] on icon at bounding box center [1155, 557] width 15 height 15
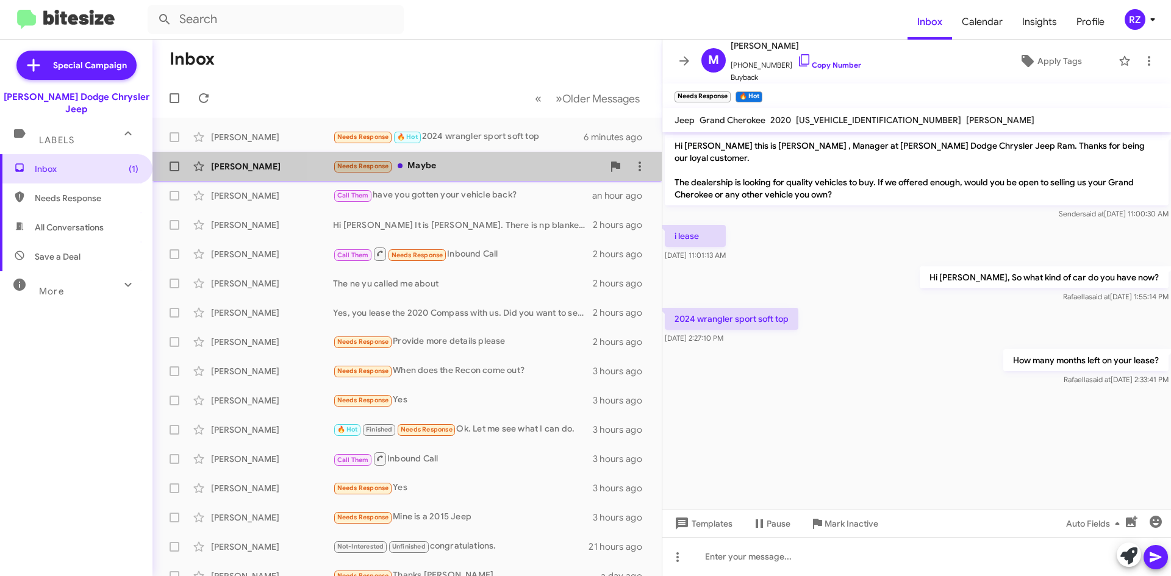
click at [524, 173] on div "Needs Response Maybe" at bounding box center [468, 166] width 270 height 14
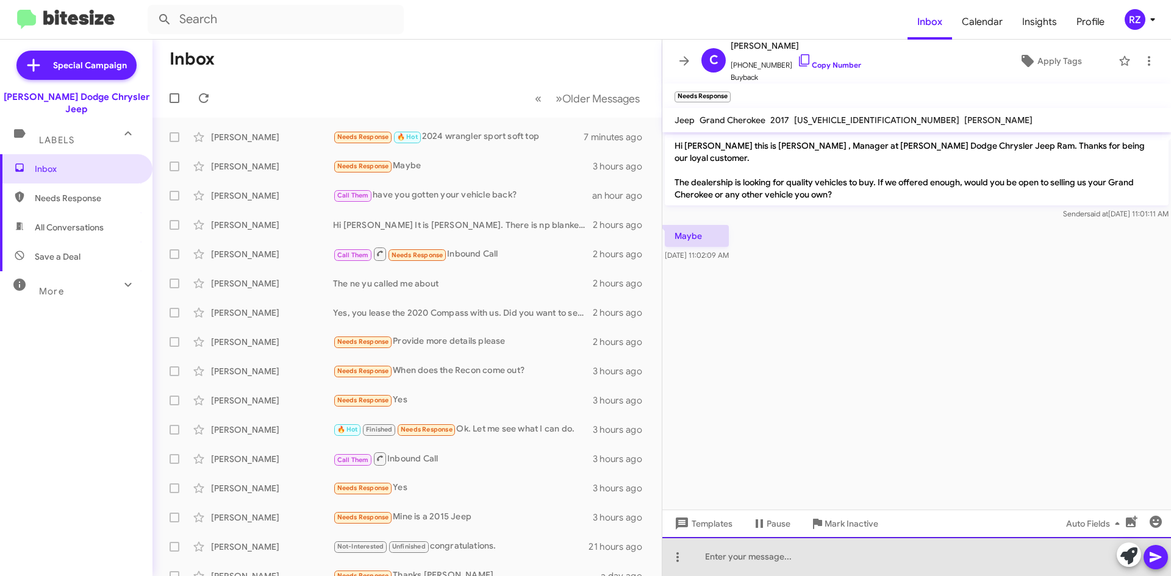
click at [756, 554] on div at bounding box center [916, 556] width 509 height 39
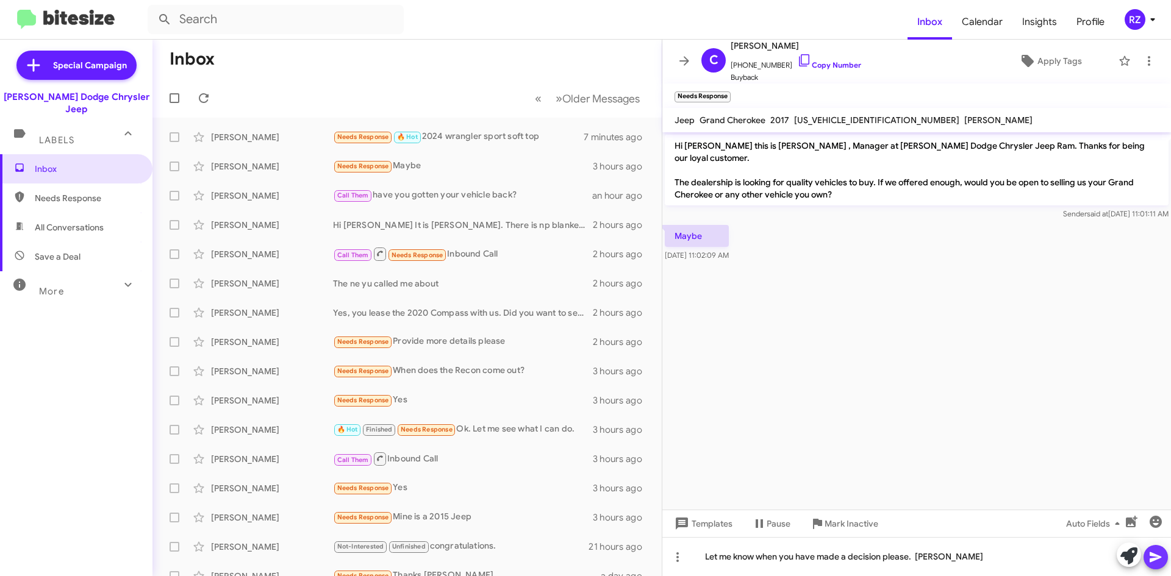
click at [1148, 558] on icon at bounding box center [1155, 557] width 15 height 15
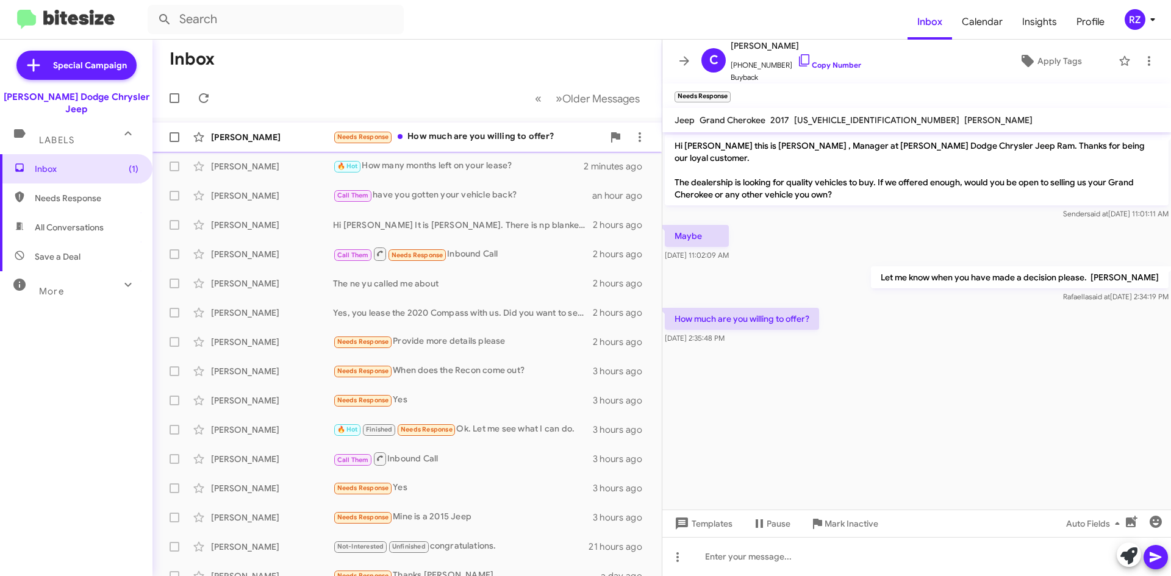
click at [498, 145] on div "[PERSON_NAME] Needs Response How much are you willing to offer? a few seconds a…" at bounding box center [407, 137] width 490 height 24
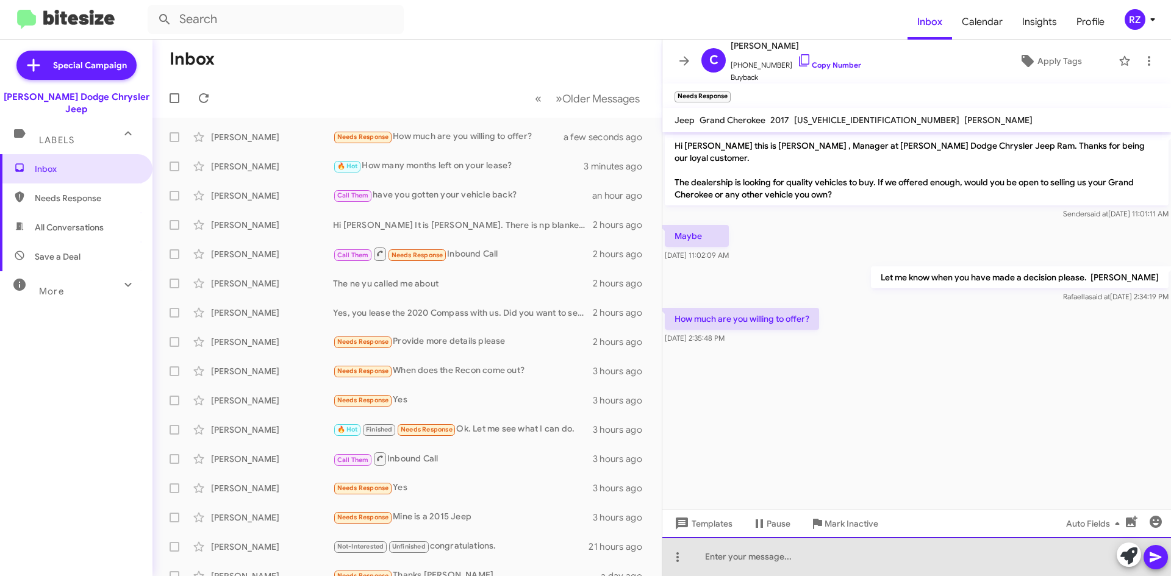
click at [749, 551] on div at bounding box center [916, 556] width 509 height 39
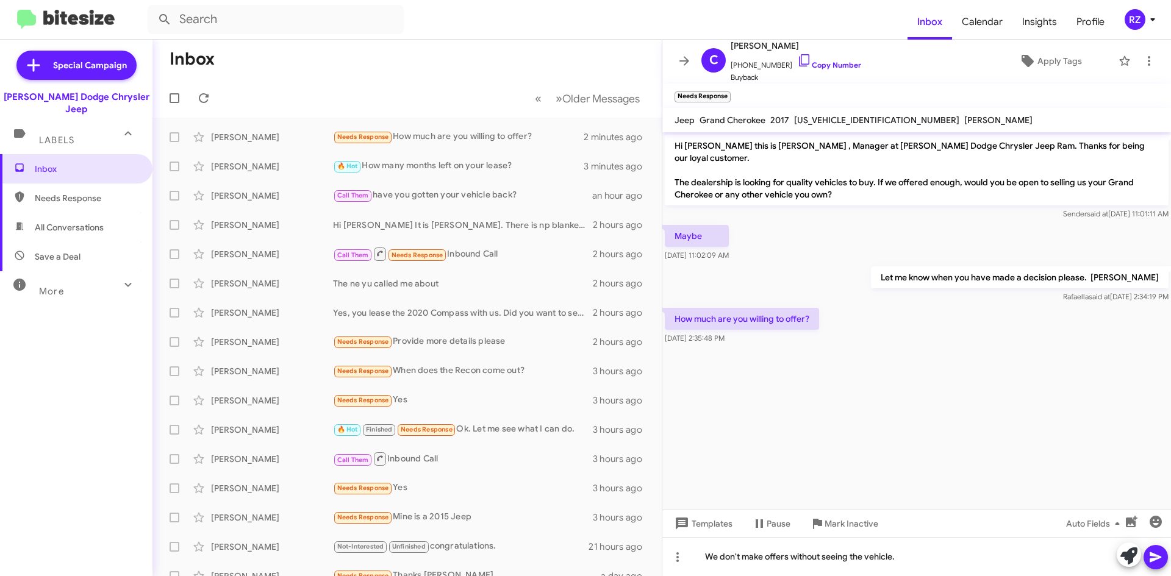
click at [1149, 557] on icon at bounding box center [1155, 557] width 15 height 15
click at [482, 404] on div "Needs Response Yes" at bounding box center [468, 400] width 270 height 14
